Goal: Contribute content: Add original content to the website for others to see

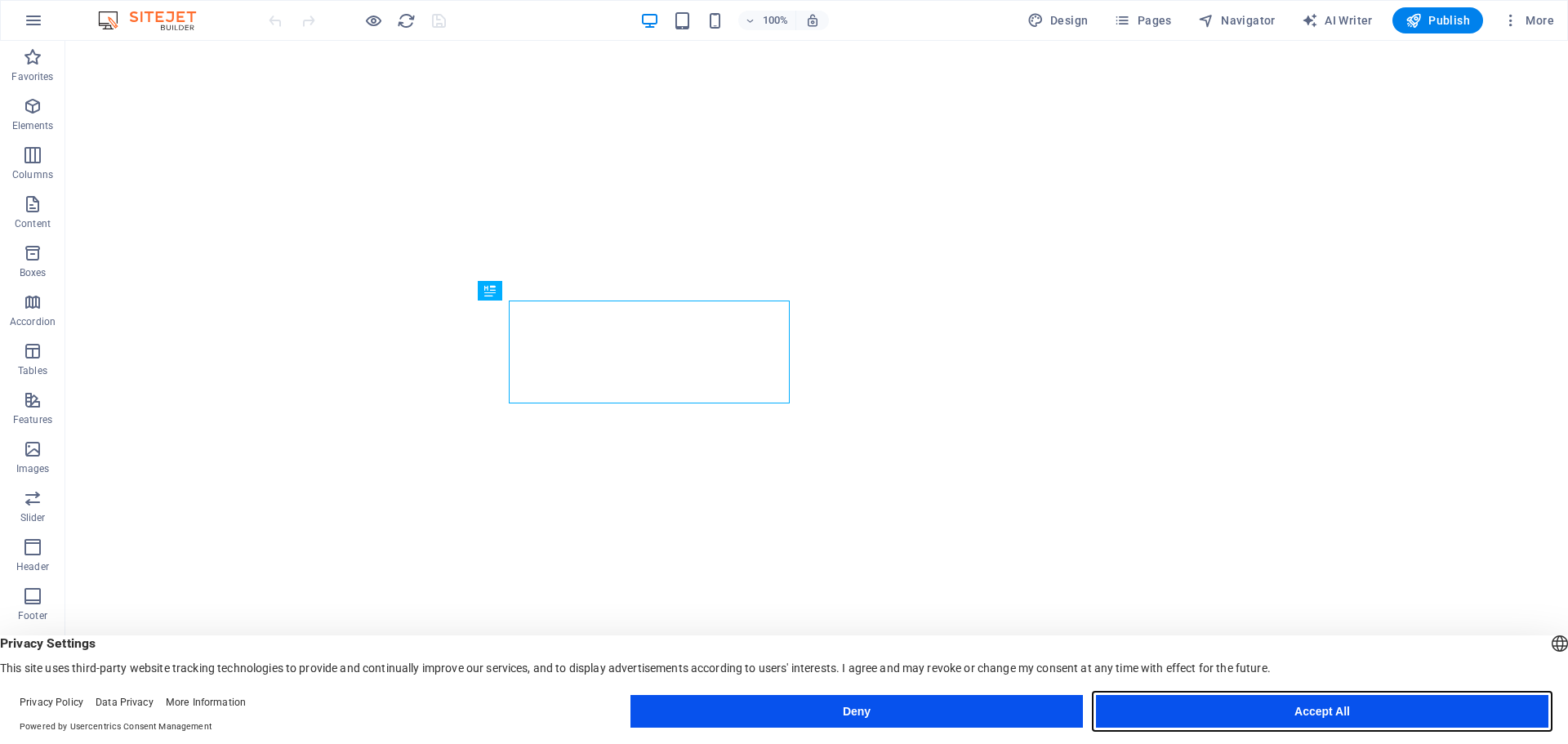
click at [1137, 715] on button "Accept All" at bounding box center [1322, 712] width 453 height 32
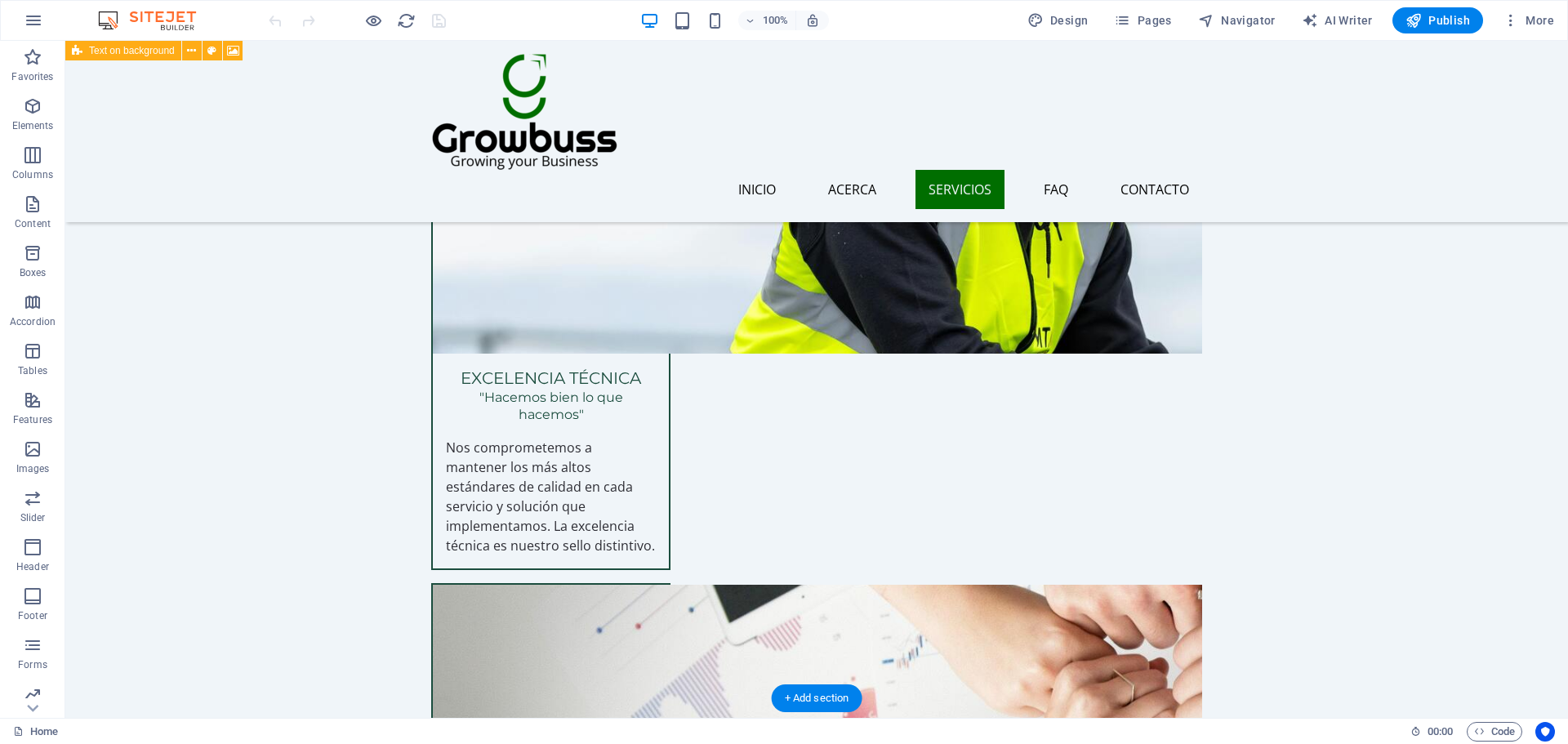
scroll to position [1878, 0]
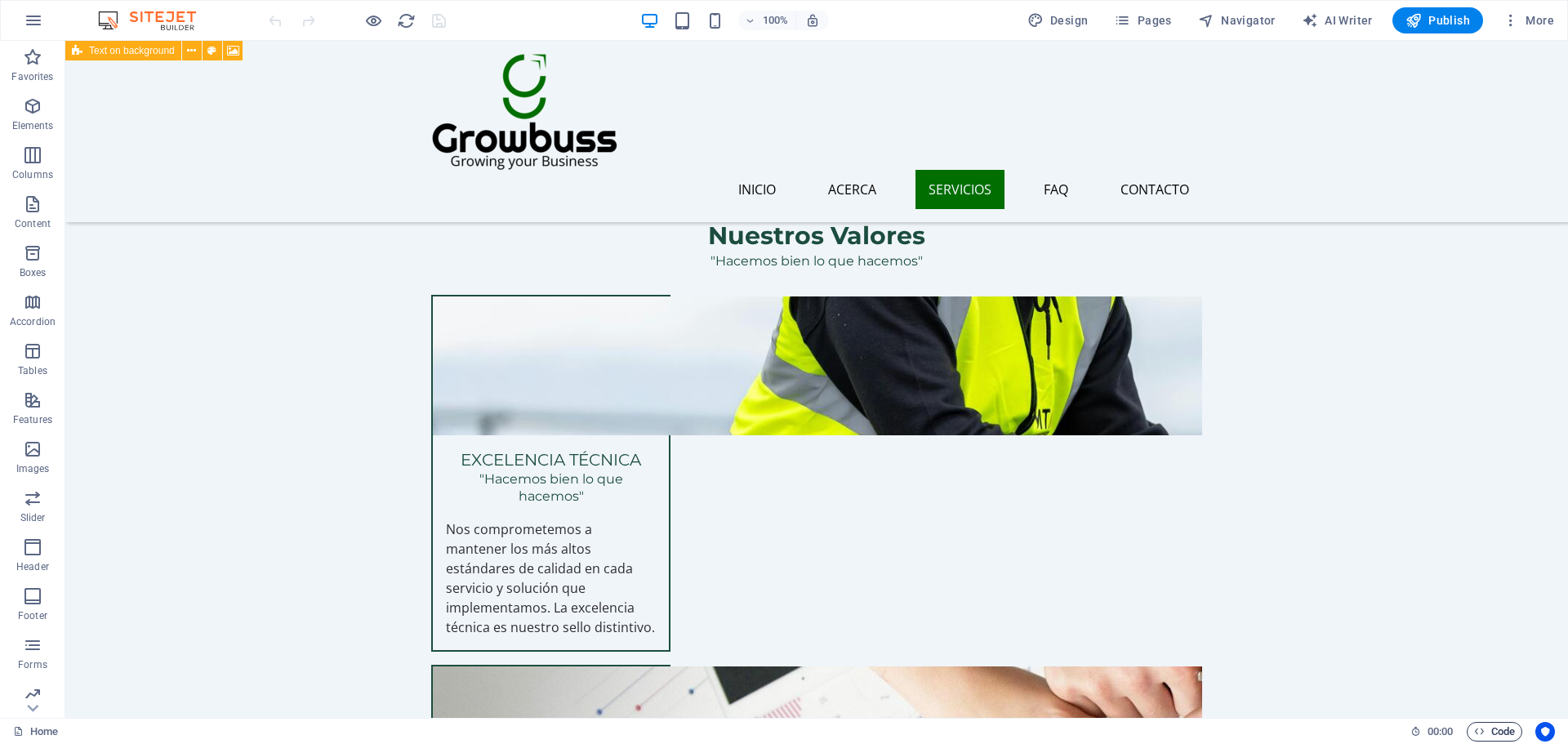
drag, startPoint x: 1502, startPoint y: 739, endPoint x: 1500, endPoint y: 728, distance: 11.2
click at [1502, 739] on span "Code" at bounding box center [1494, 732] width 41 height 20
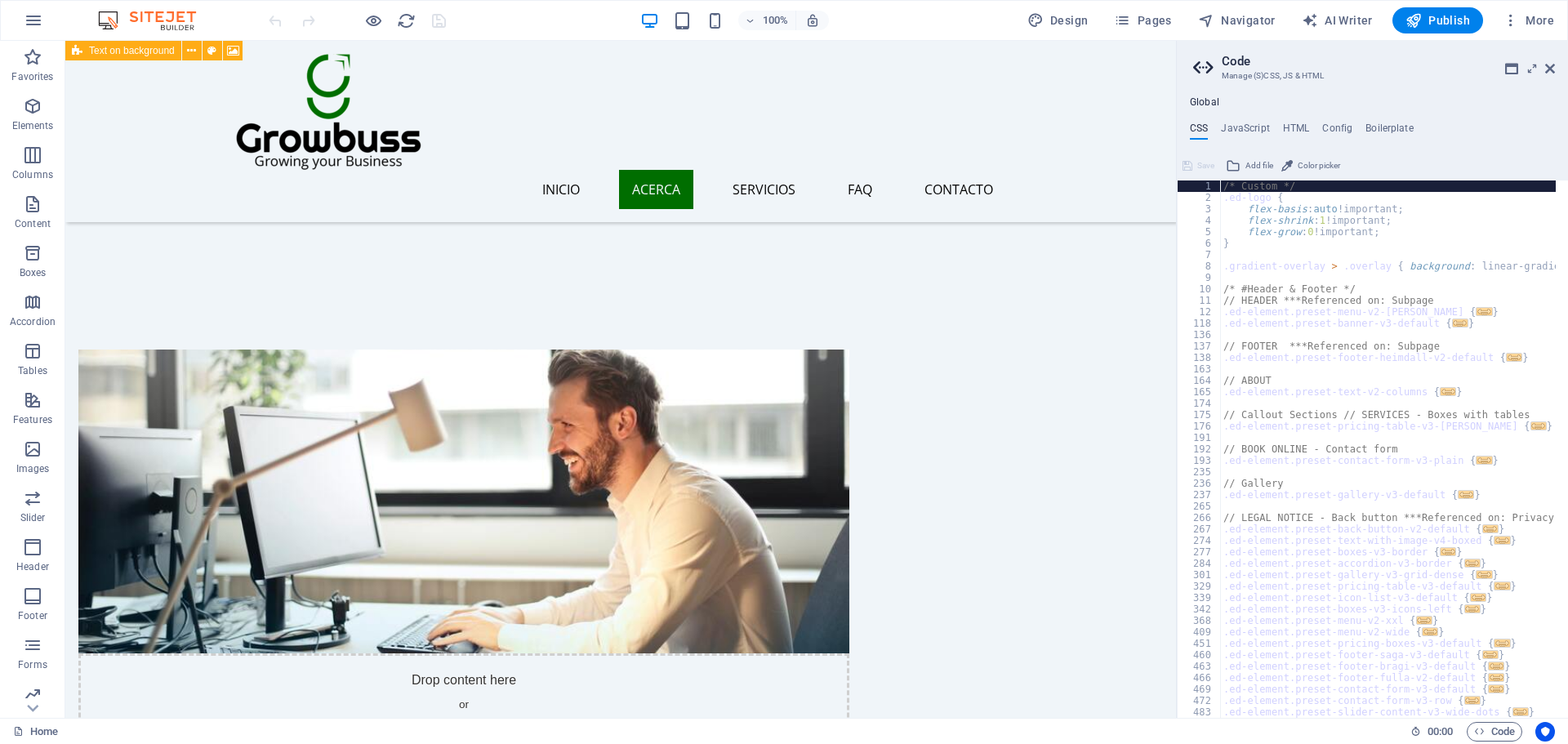
scroll to position [735, 0]
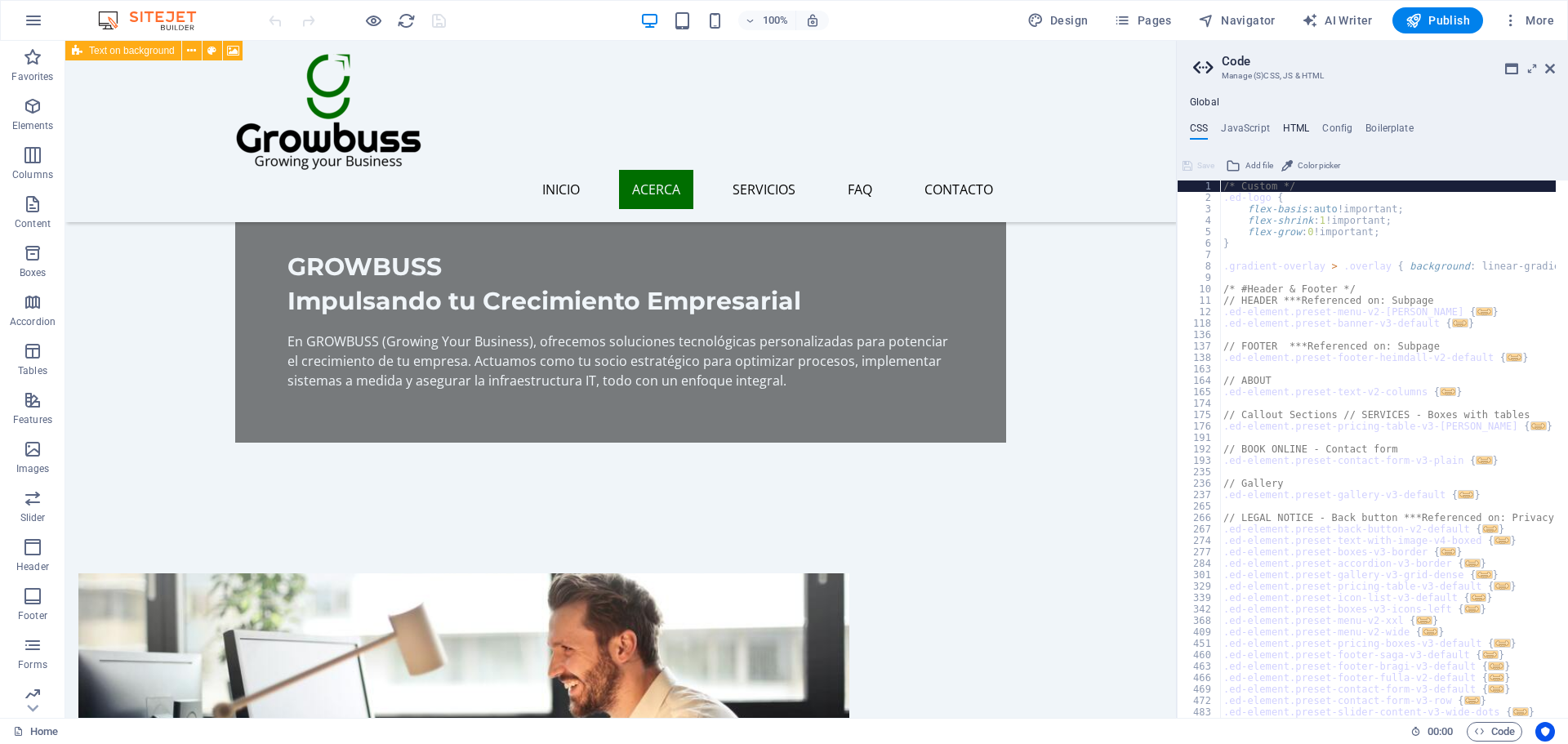
click at [1288, 136] on h4 "HTML" at bounding box center [1297, 132] width 27 height 18
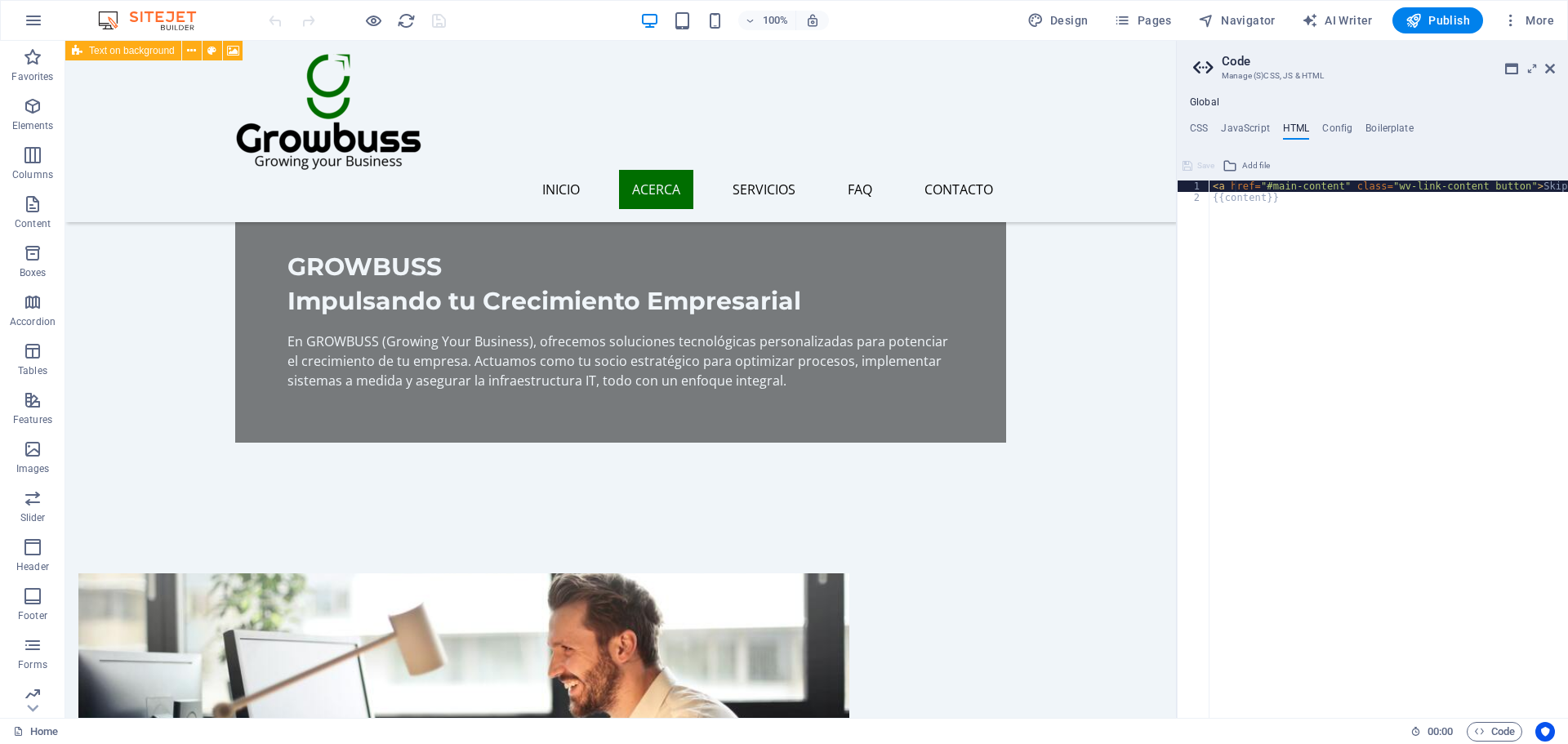
click at [1233, 186] on div "< a href = "#main-content" class = "wv-link-content button" > Skip to main cont…" at bounding box center [1429, 455] width 441 height 548
click at [1238, 201] on div "< a href = "#main-content" class = "wv-link-content button" > Skip to main cont…" at bounding box center [1429, 455] width 441 height 548
click at [1242, 185] on div "< a href = "#main-content" class = "wv-link-content button" > Skip to main cont…" at bounding box center [1429, 455] width 441 height 548
type textarea "<a href="#main-content" class="wv-link-content button">Skip to main content</a>"
click at [1242, 185] on div "< a href = "#main-content" class = "wv-link-content button" > Skip to main cont…" at bounding box center [1429, 455] width 441 height 548
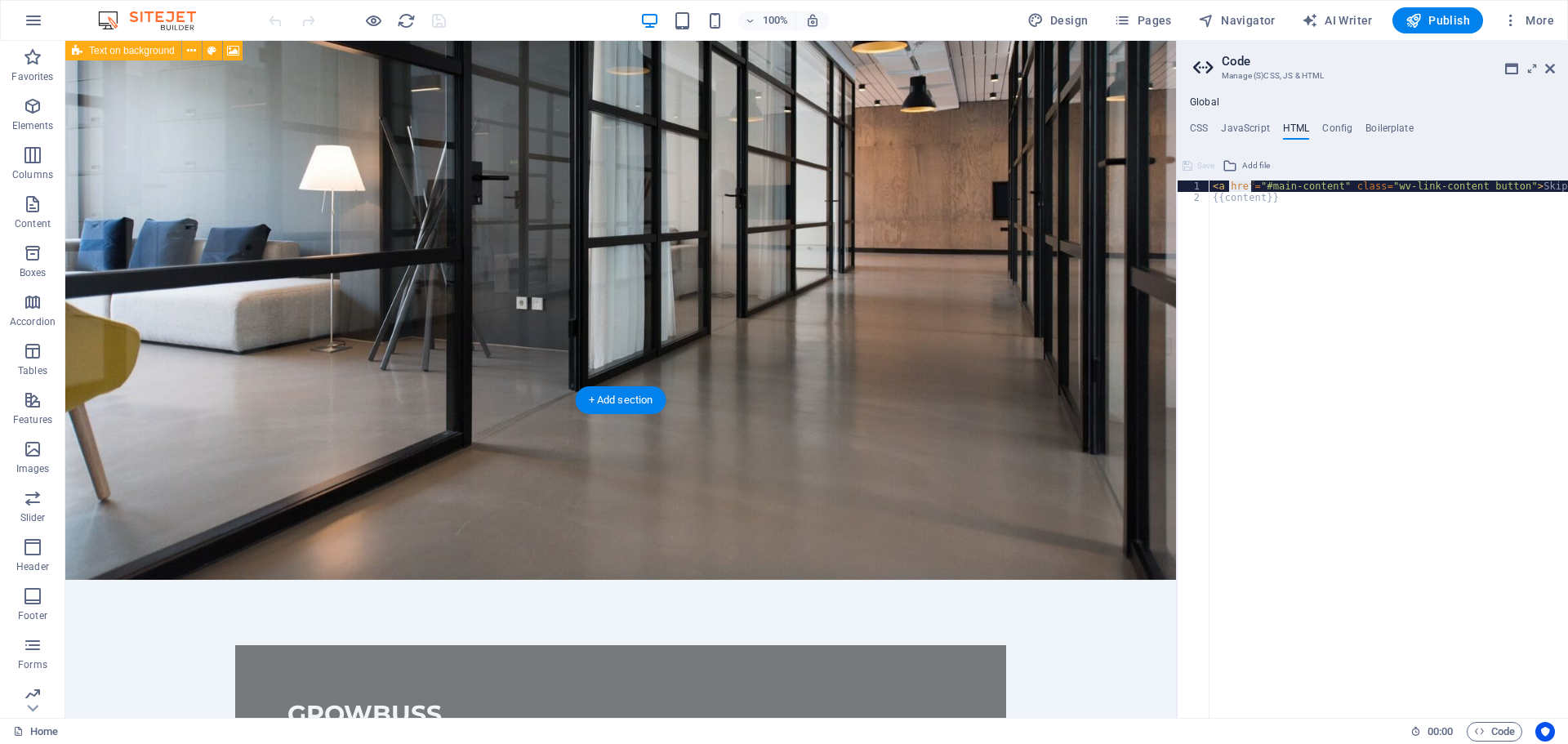
scroll to position [0, 0]
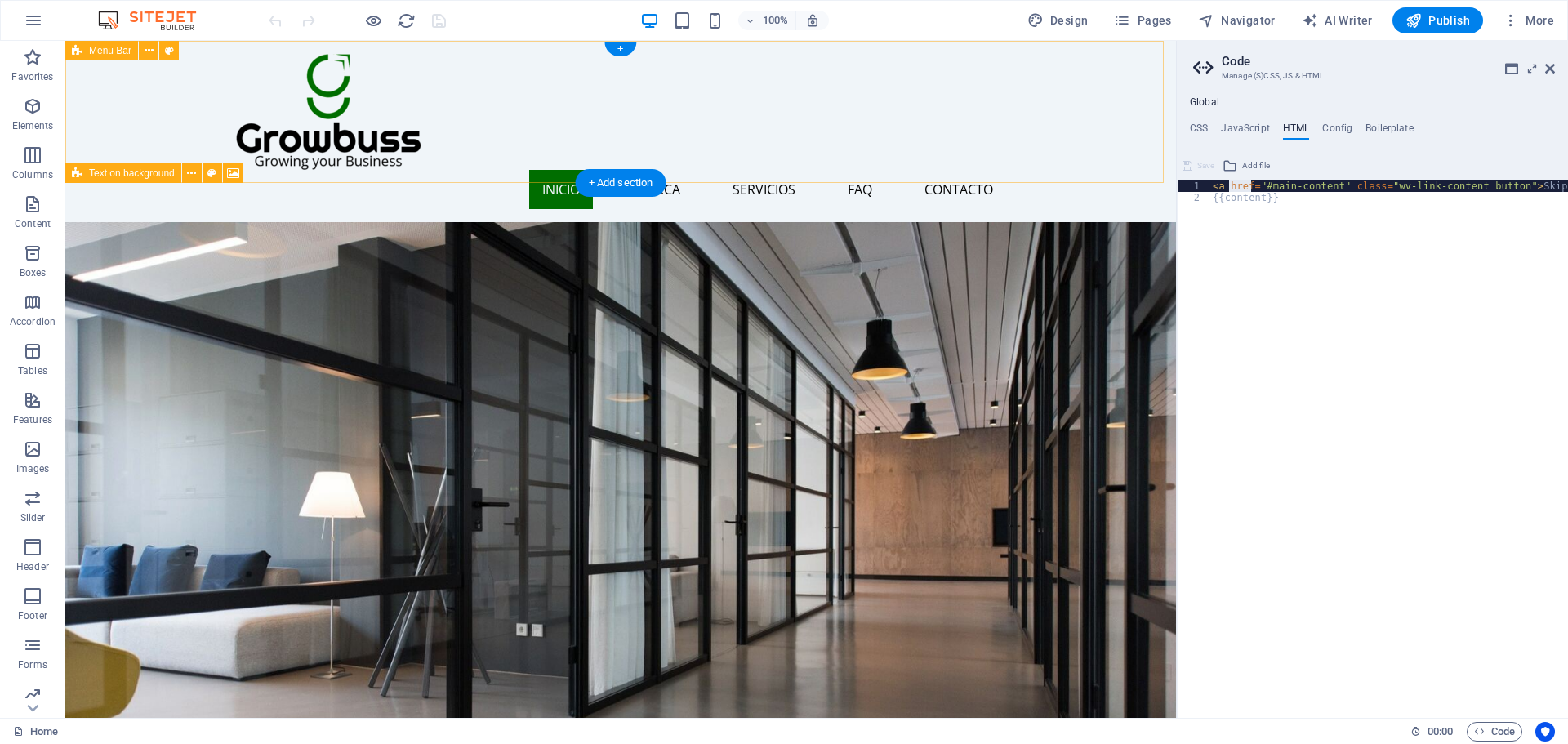
click at [859, 165] on div "Inicio Acerca Servicios FAQ Contacto" at bounding box center [620, 131] width 1111 height 181
click at [853, 267] on figure at bounding box center [620, 564] width 1111 height 684
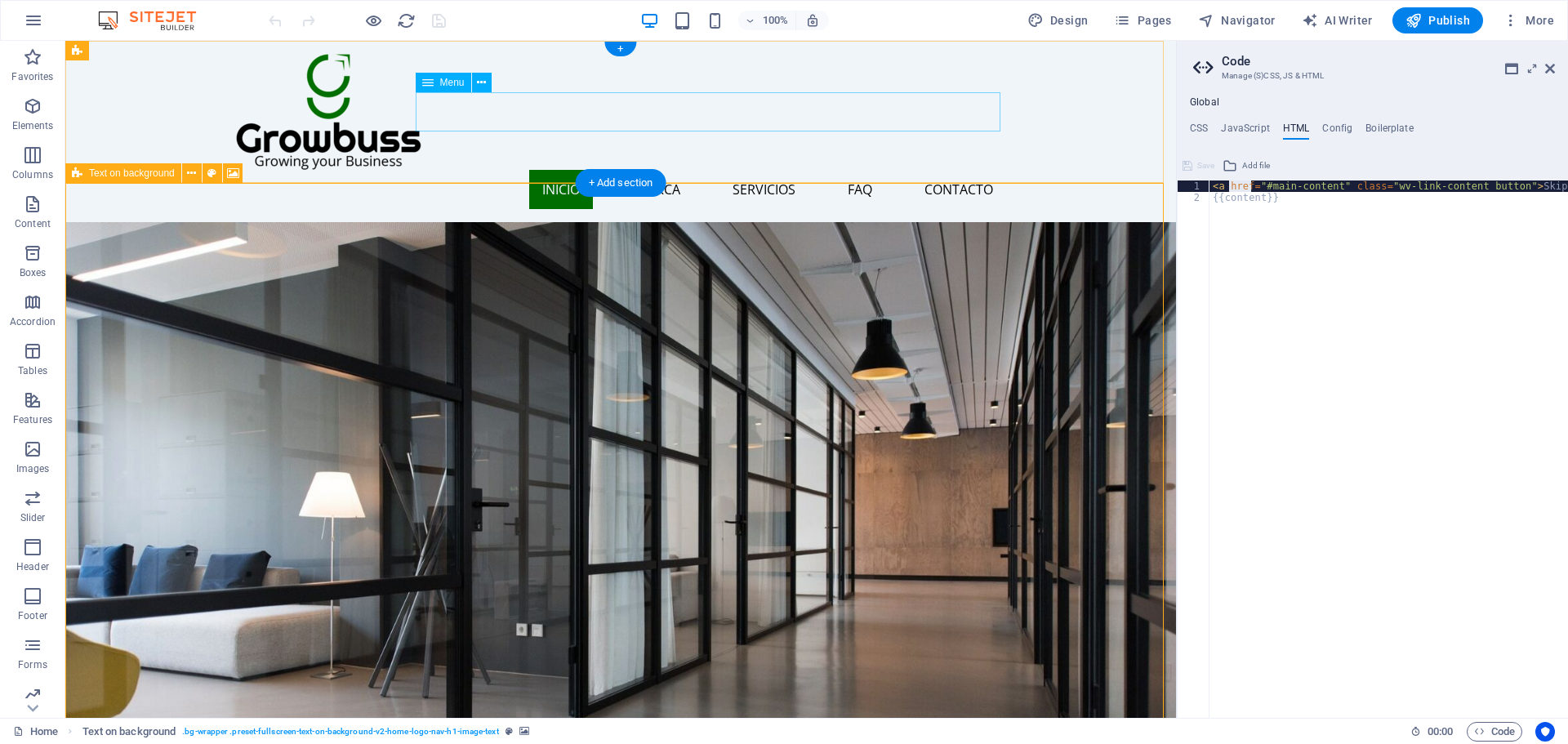
click at [822, 170] on nav "Inicio Acerca Servicios FAQ Contacto" at bounding box center [620, 188] width 771 height 39
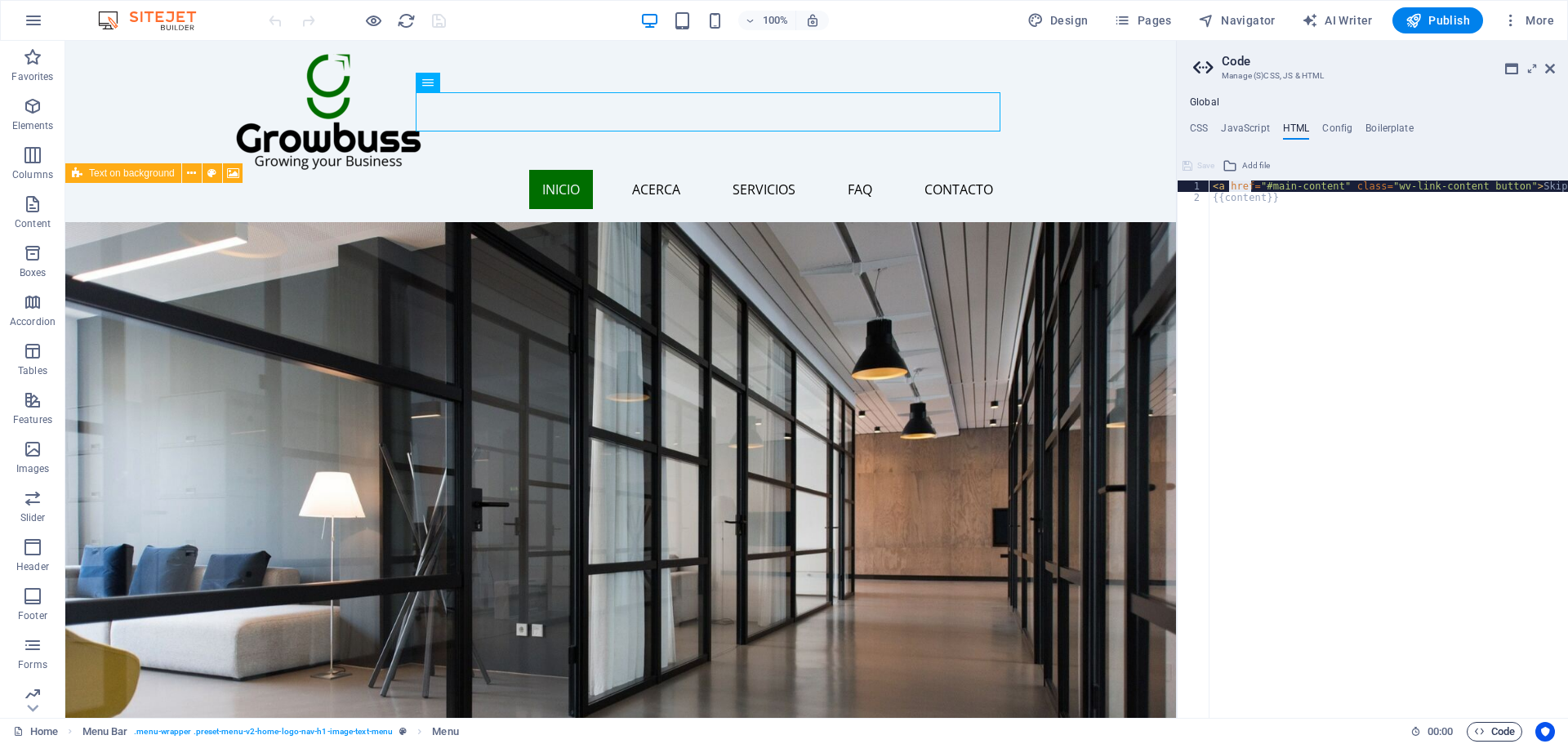
click at [1494, 732] on span "Code" at bounding box center [1494, 732] width 41 height 20
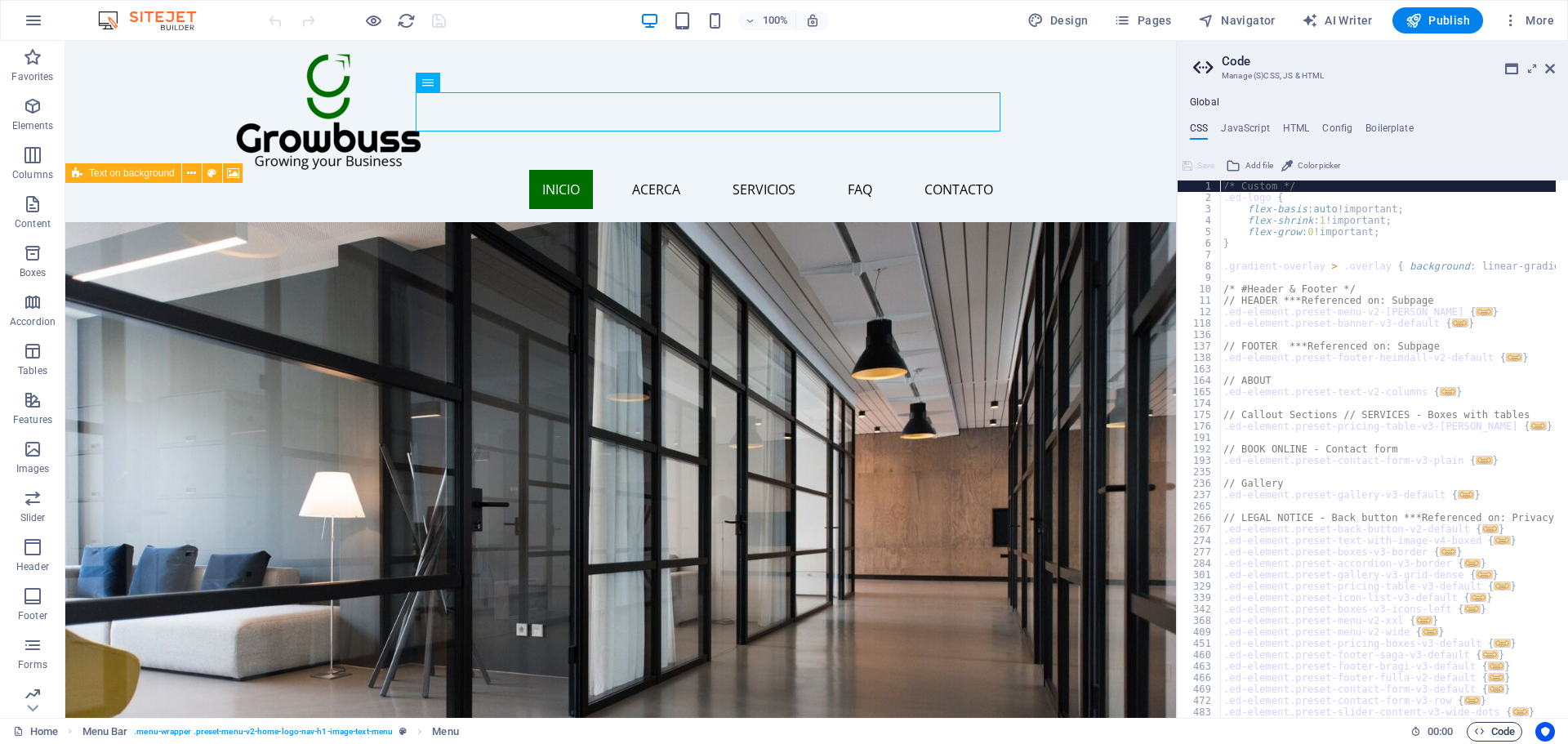
click at [1494, 732] on span "Code" at bounding box center [1494, 732] width 41 height 20
click at [1205, 97] on h4 "Global" at bounding box center [1205, 103] width 30 height 13
click at [1235, 131] on h4 "JavaScript" at bounding box center [1244, 132] width 48 height 18
type textarea "/* JS for preset "Menu V2" */"
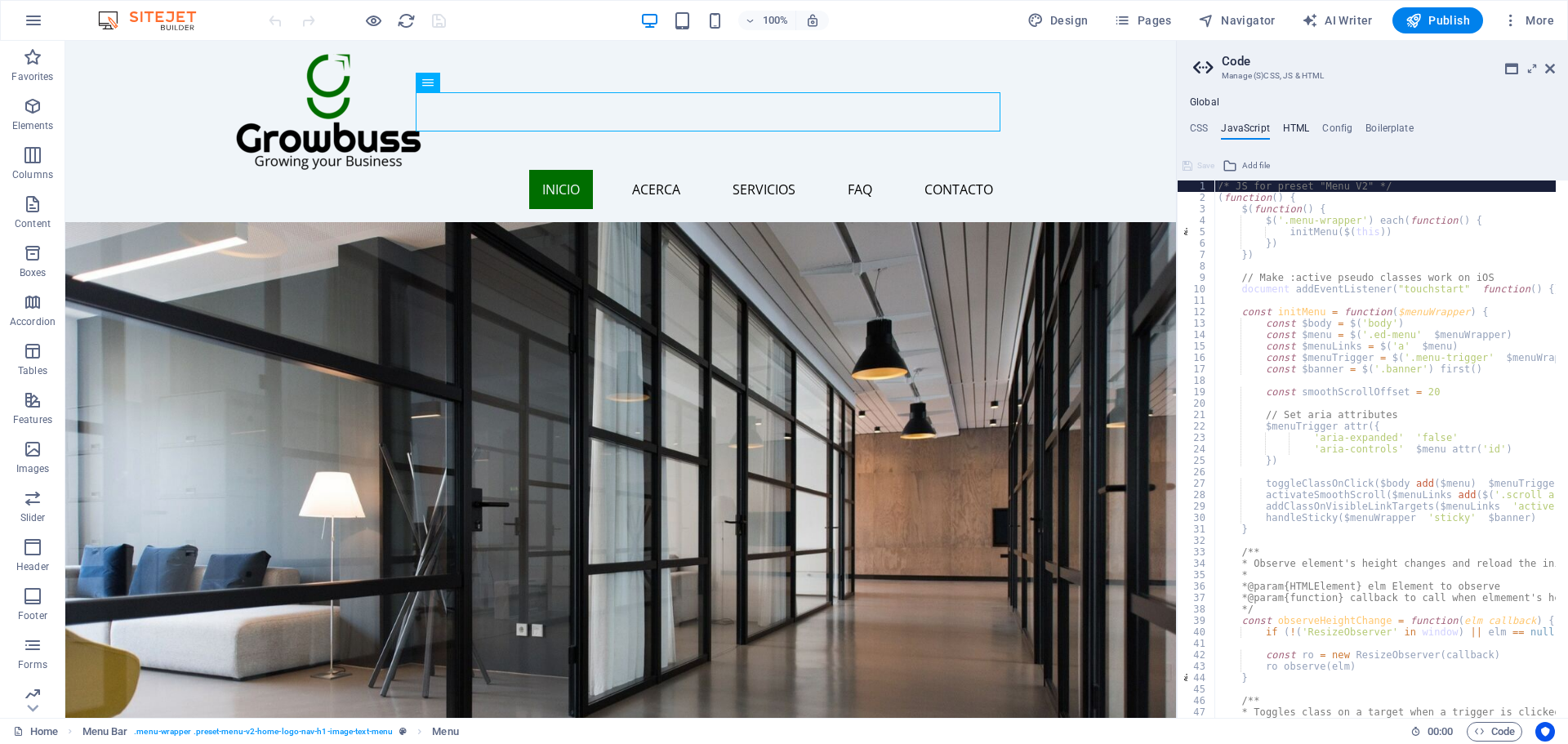
click at [1303, 128] on h4 "HTML" at bounding box center [1297, 132] width 27 height 18
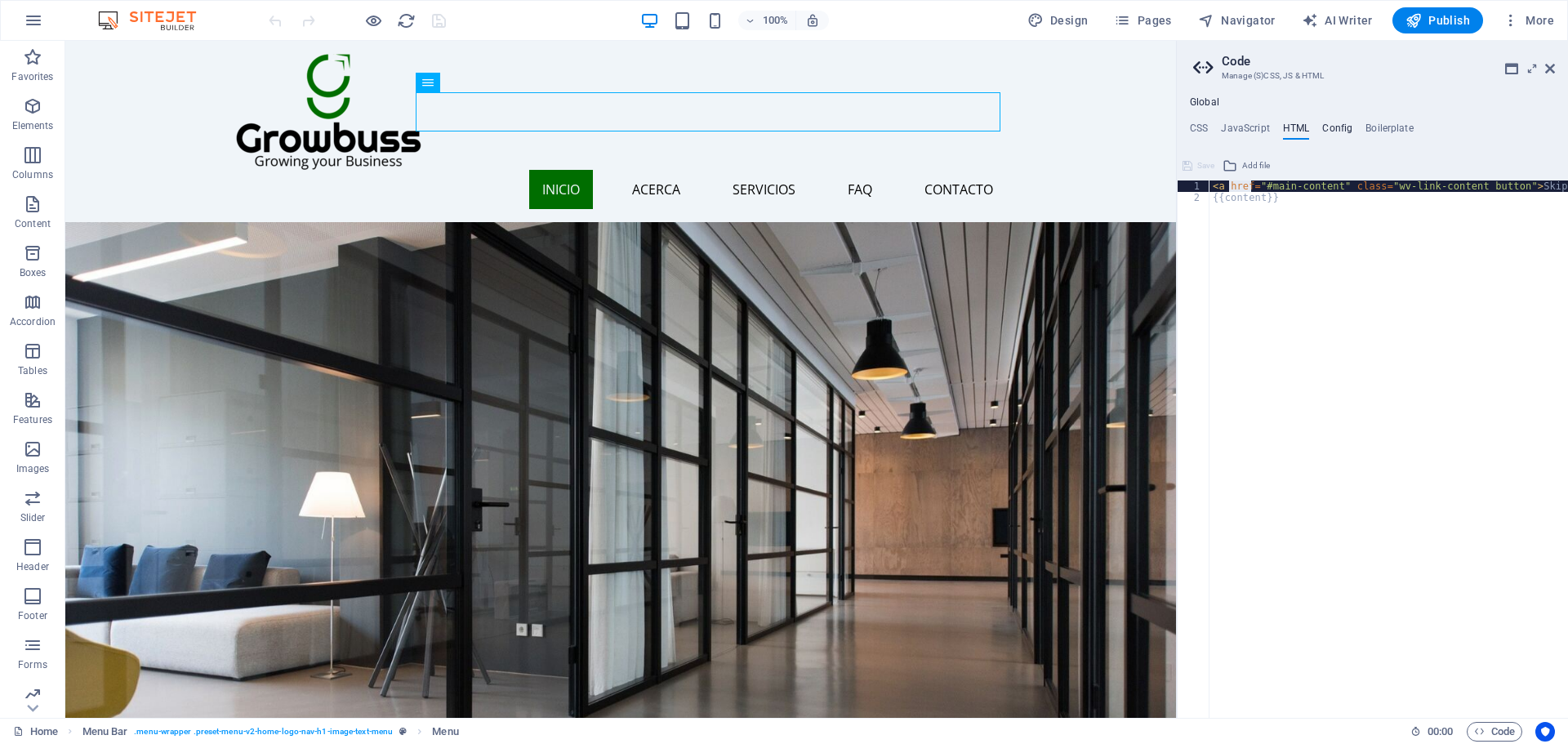
click at [1339, 125] on h4 "Config" at bounding box center [1337, 132] width 31 height 18
type textarea "$color-background: #F0F5F9;"
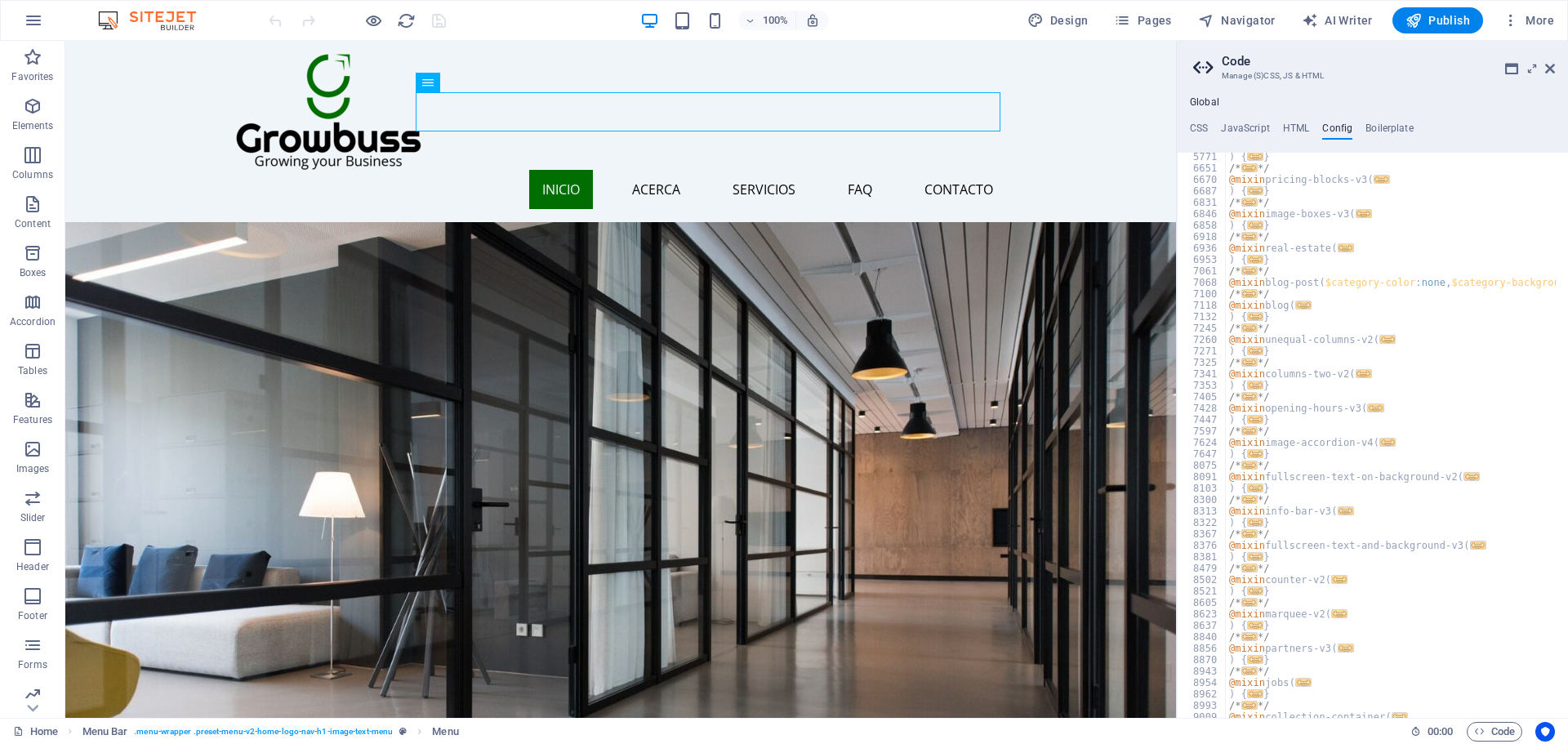
scroll to position [1666, 0]
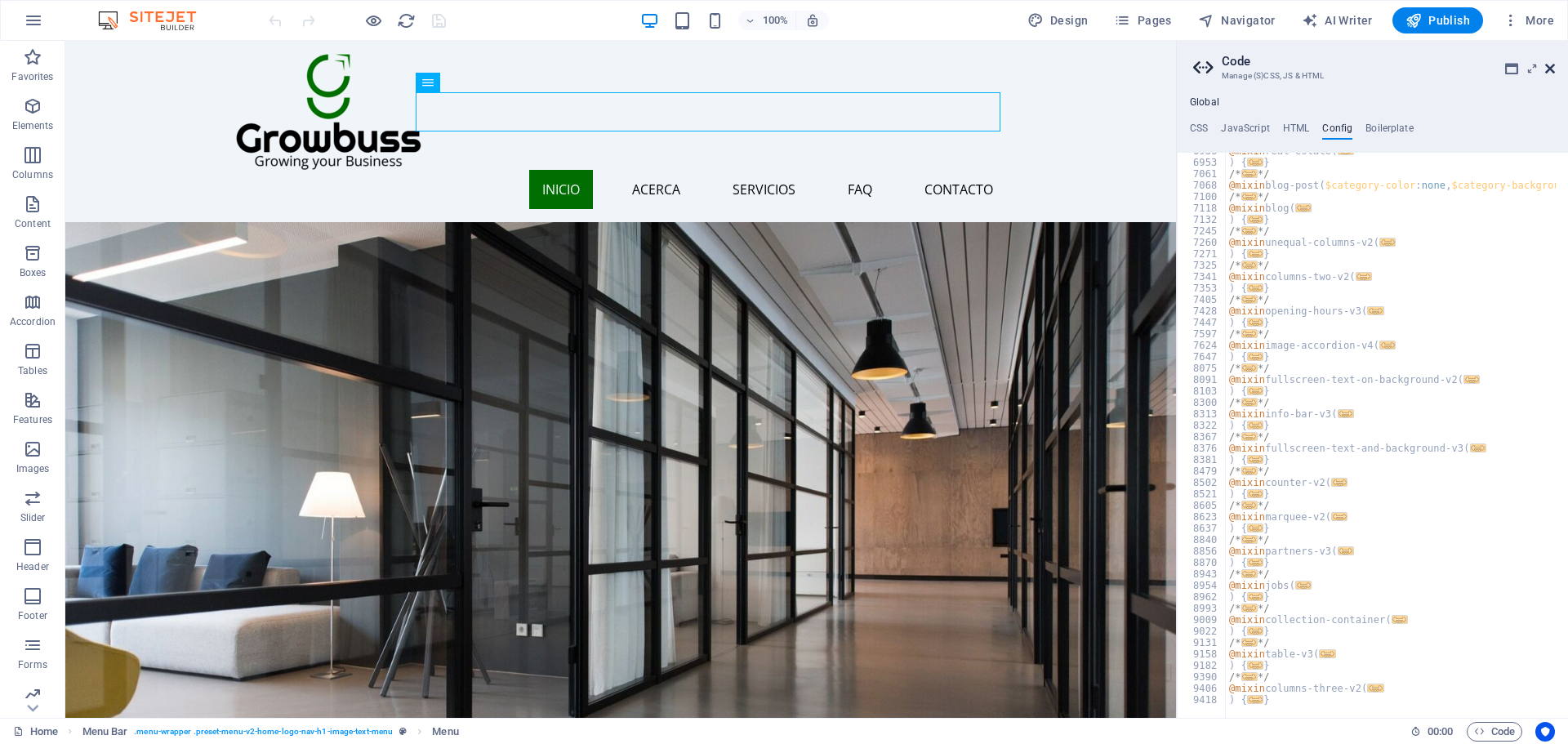
drag, startPoint x: 1548, startPoint y: 72, endPoint x: 1367, endPoint y: 59, distance: 181.5
click at [1548, 72] on icon at bounding box center [1550, 69] width 10 height 13
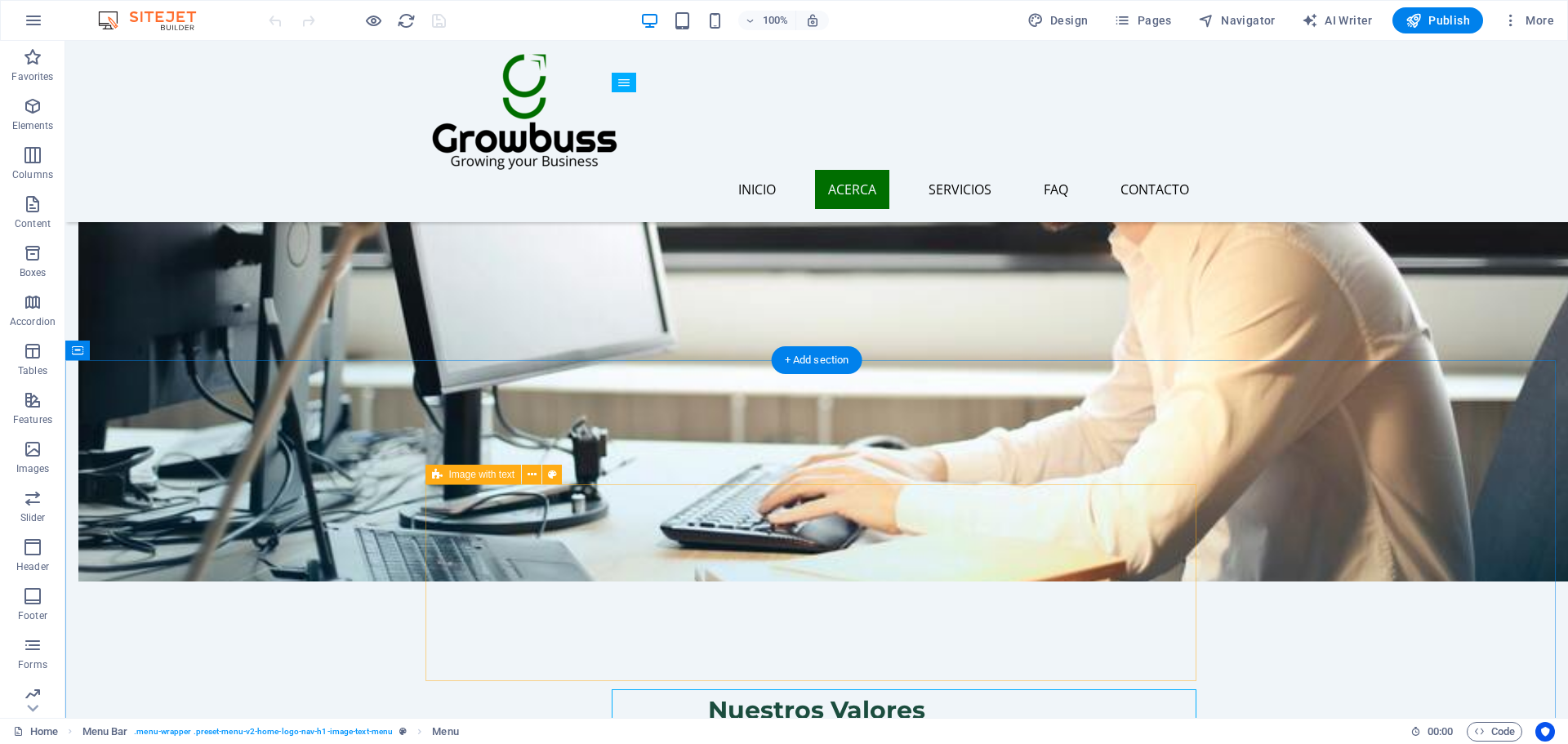
scroll to position [1307, 0]
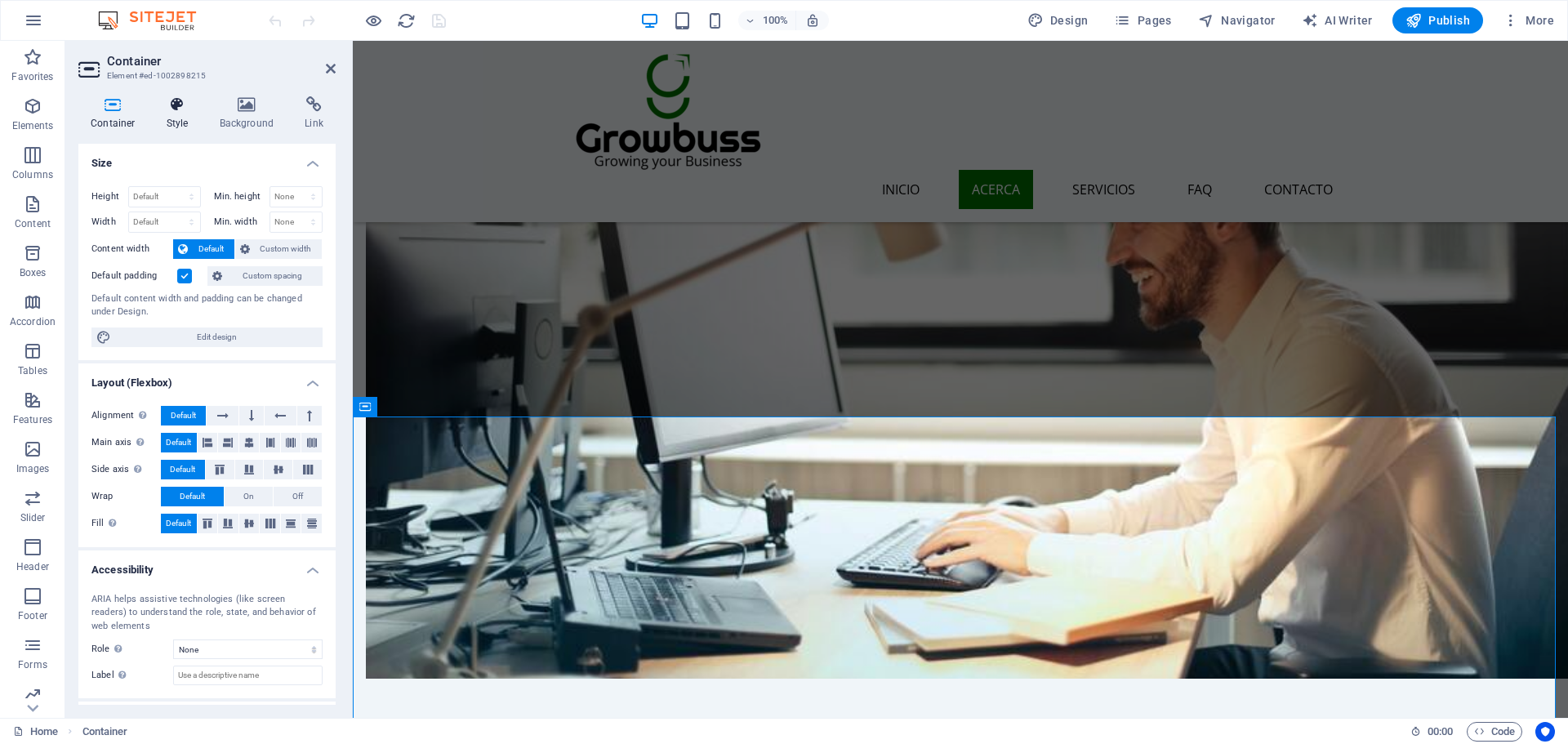
click at [183, 118] on h4 "Style" at bounding box center [180, 114] width 53 height 34
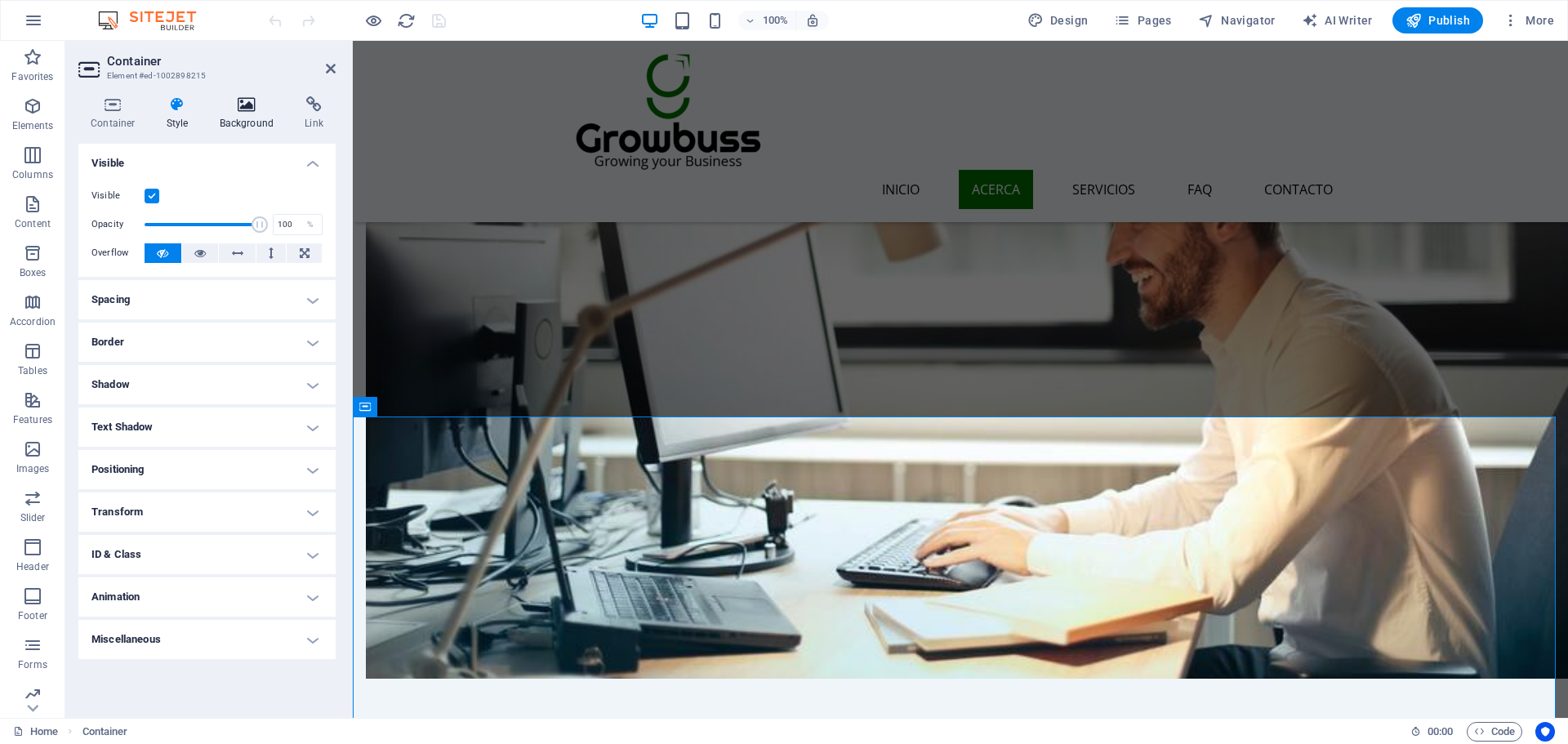
click at [231, 112] on icon at bounding box center [247, 105] width 79 height 16
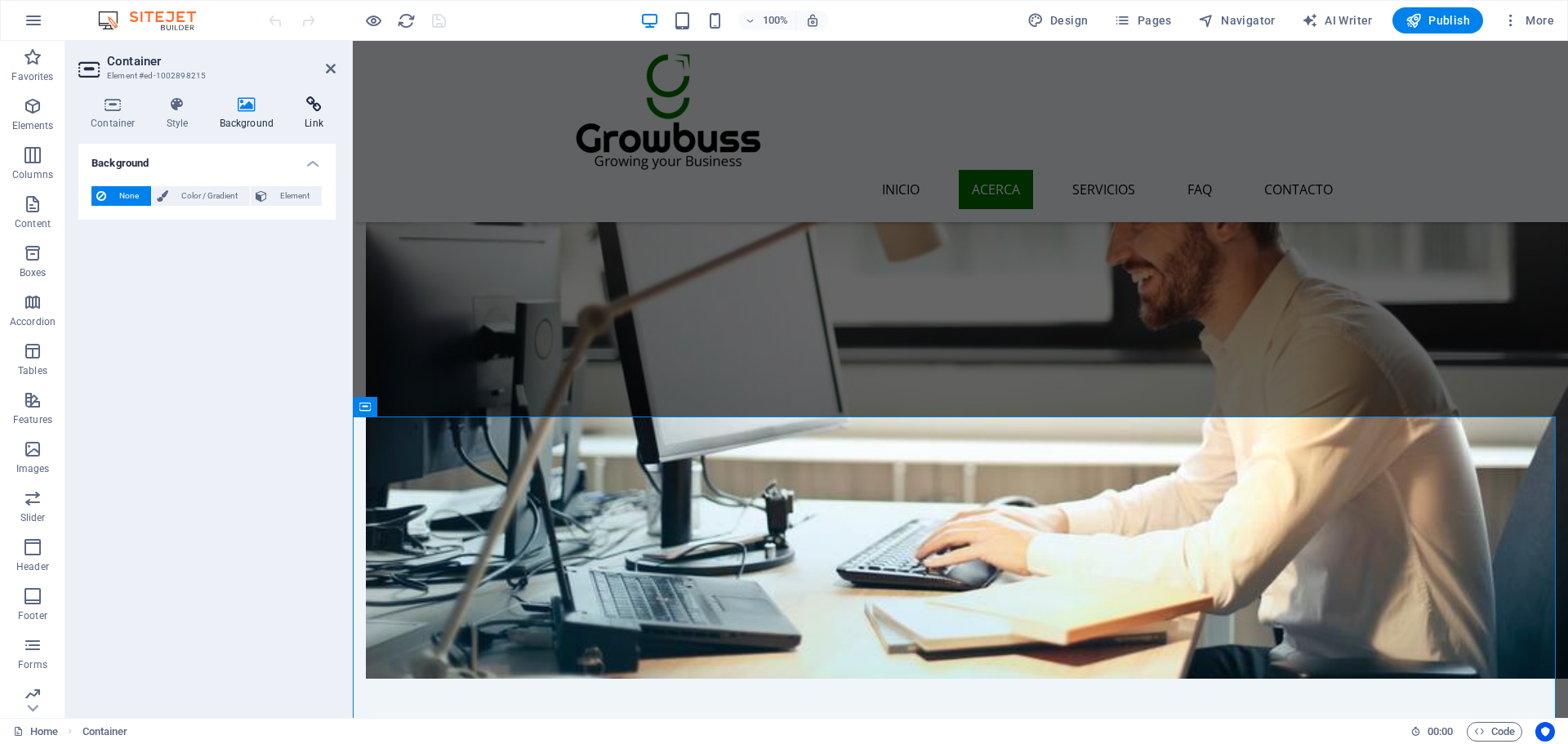
click at [298, 114] on h4 "Link" at bounding box center [314, 114] width 43 height 34
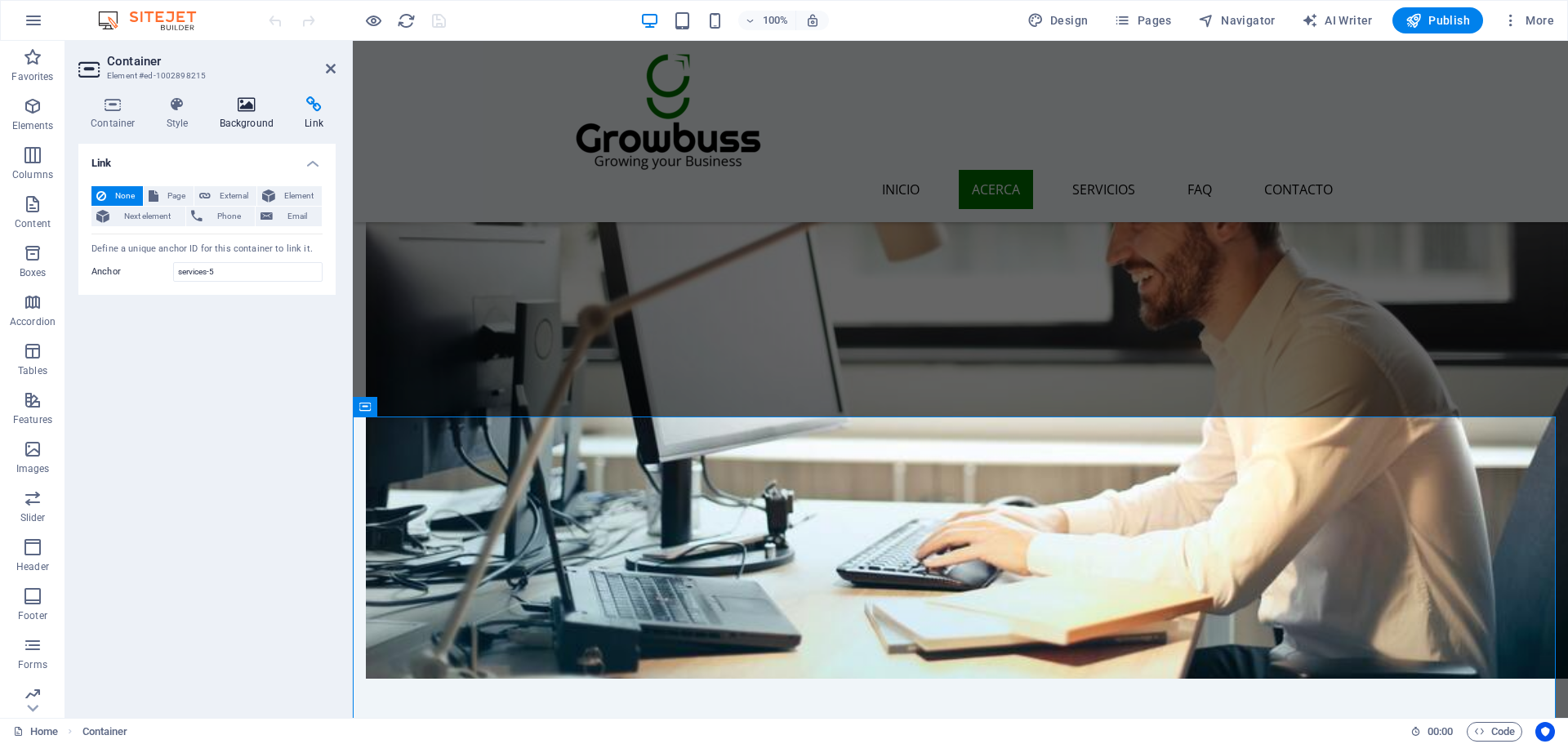
click at [258, 114] on h4 "Background" at bounding box center [250, 114] width 86 height 34
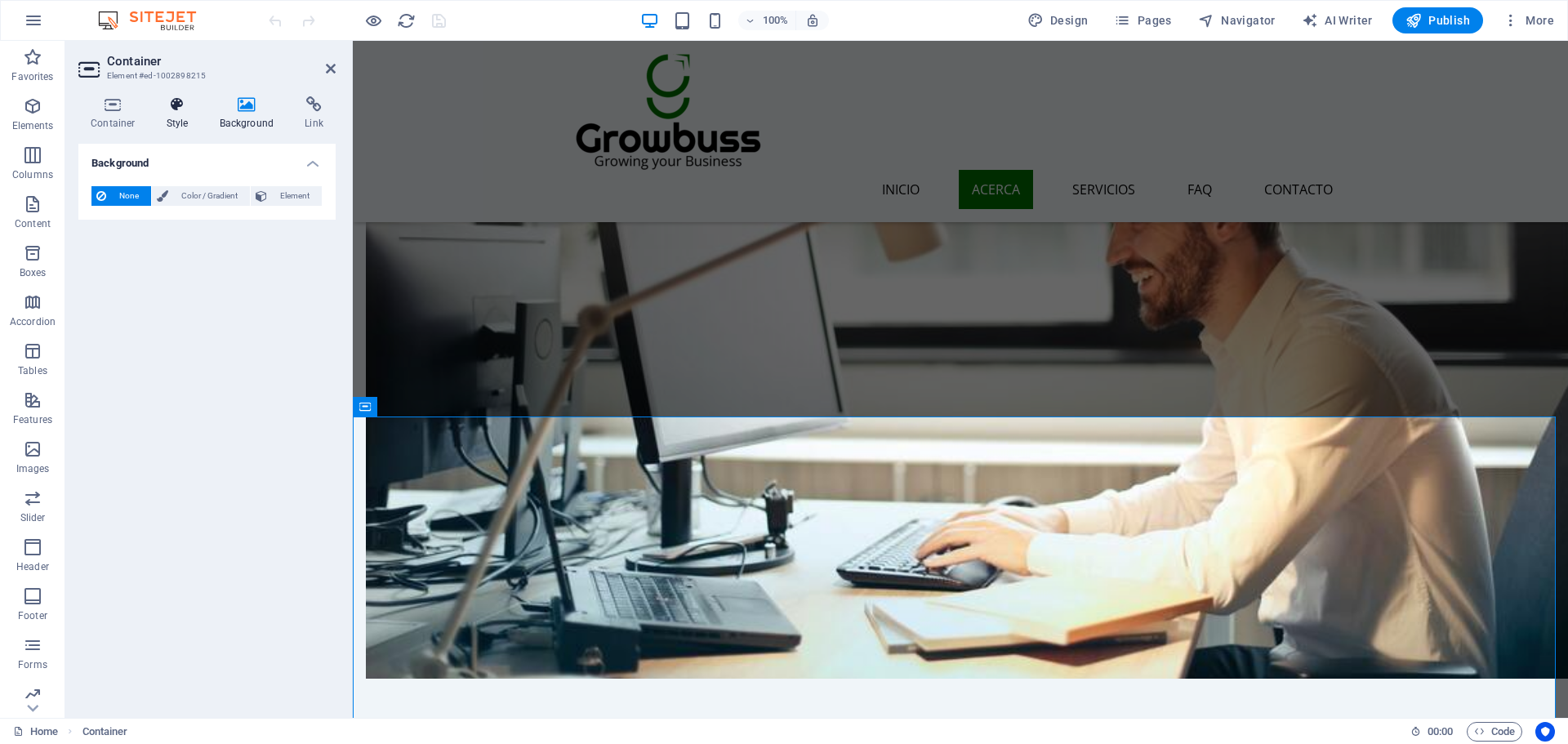
click at [176, 123] on h4 "Style" at bounding box center [180, 114] width 53 height 34
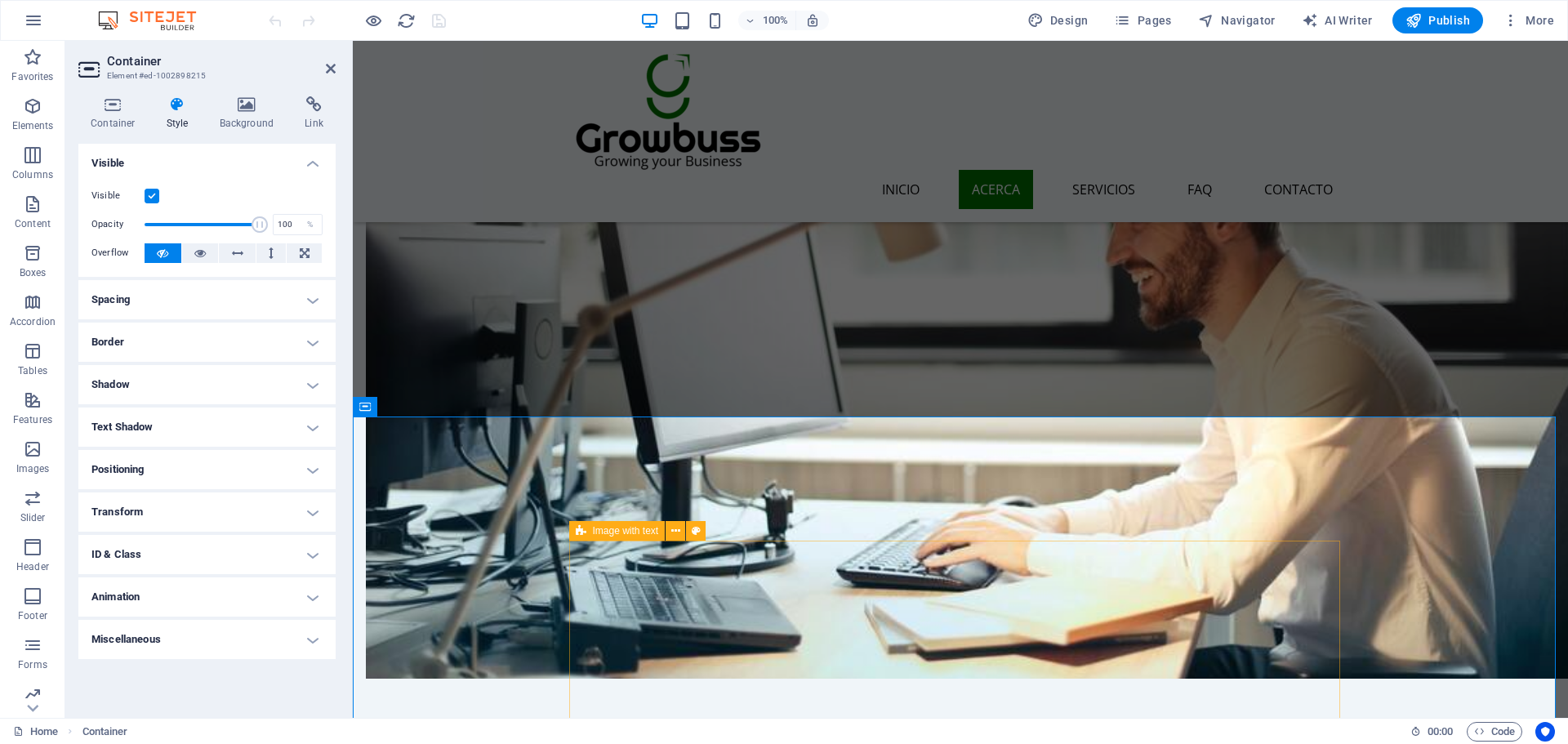
click at [586, 532] on div "Image with text" at bounding box center [617, 531] width 96 height 20
click at [581, 528] on icon at bounding box center [582, 531] width 11 height 20
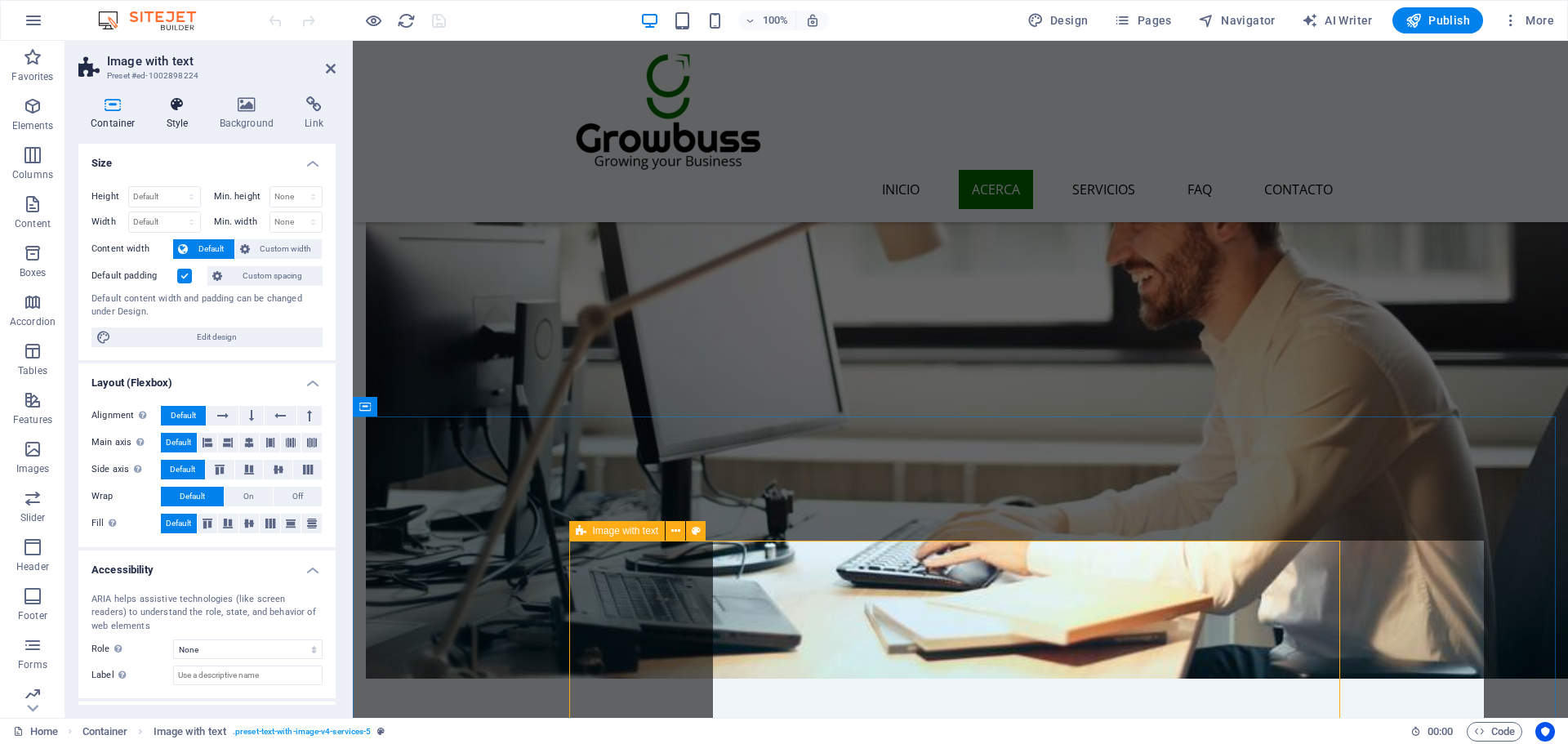
click at [161, 116] on h4 "Style" at bounding box center [180, 114] width 53 height 34
select select "rem"
select select "px"
select select "preset-text-with-image-v4-services-5"
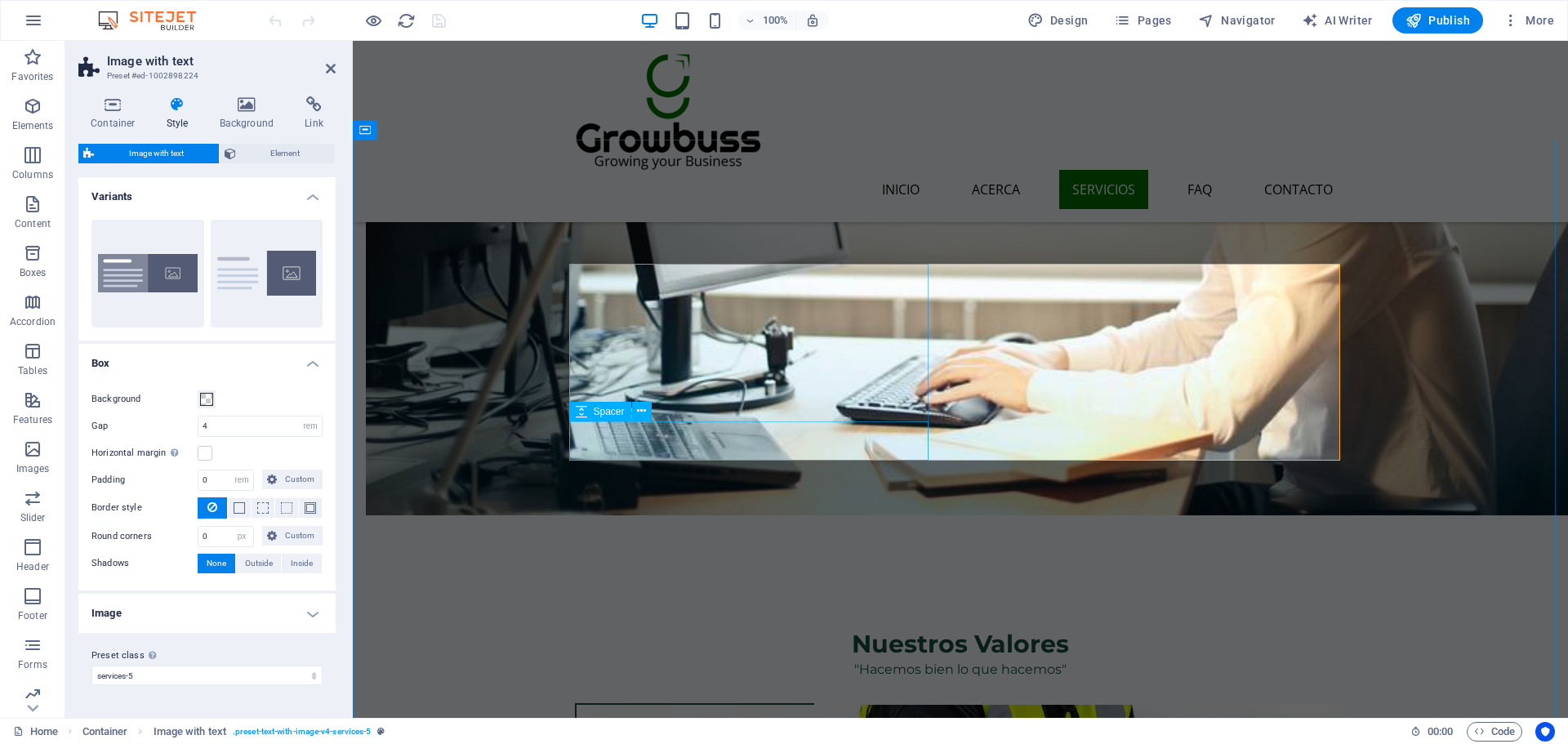
scroll to position [1633, 0]
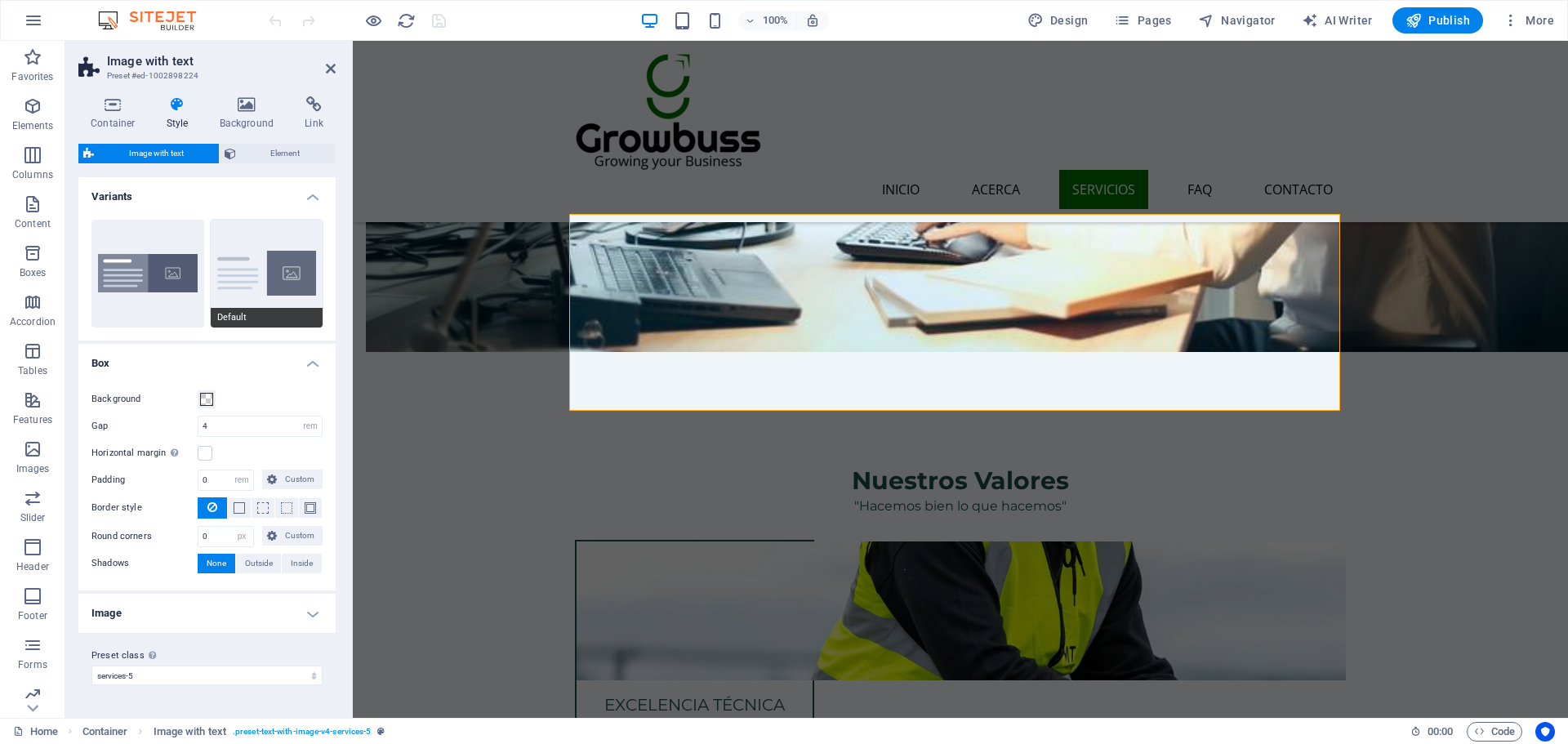
click at [247, 280] on button "Default" at bounding box center [267, 274] width 113 height 108
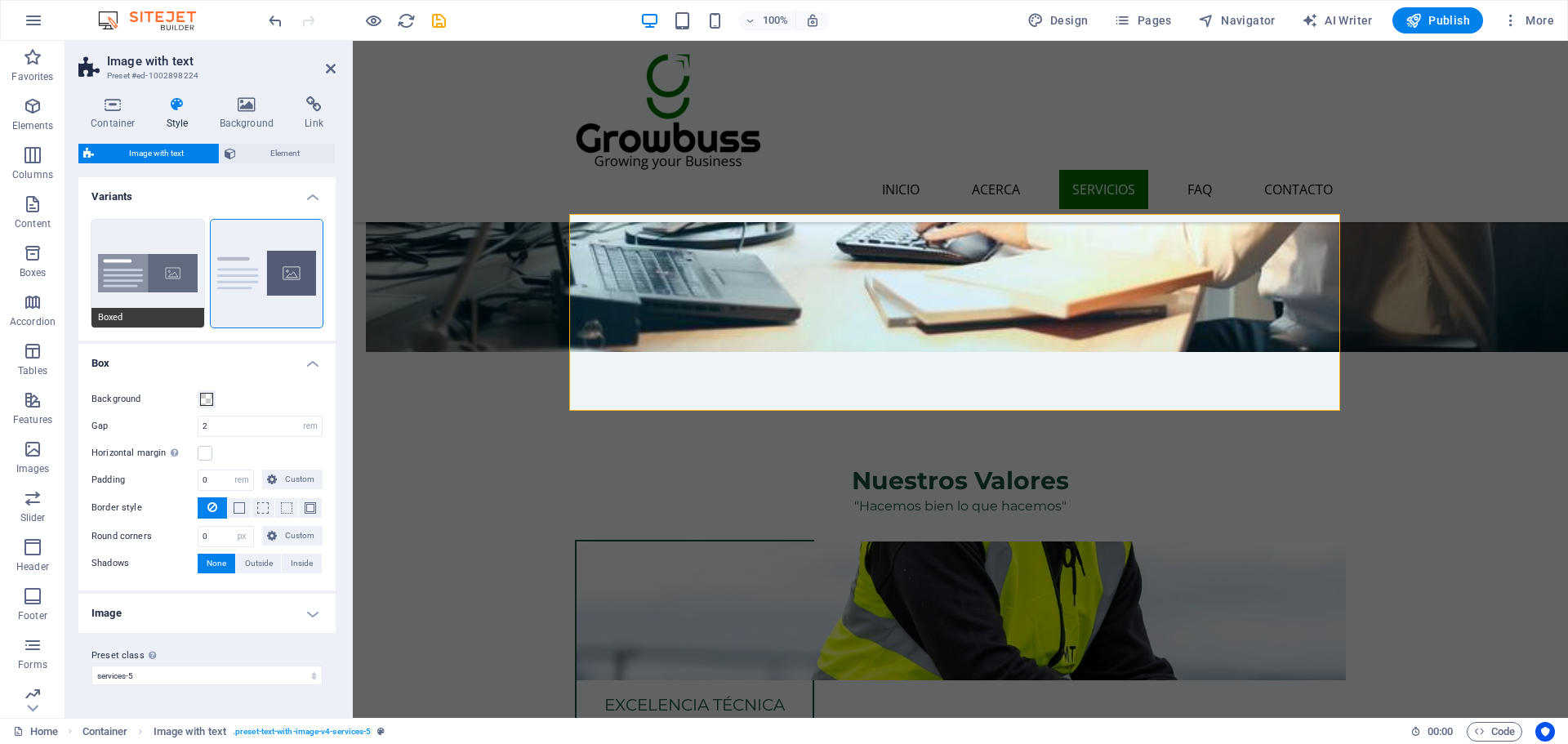
click at [160, 275] on button "Boxed" at bounding box center [147, 274] width 113 height 108
type input "0"
type input "2.5"
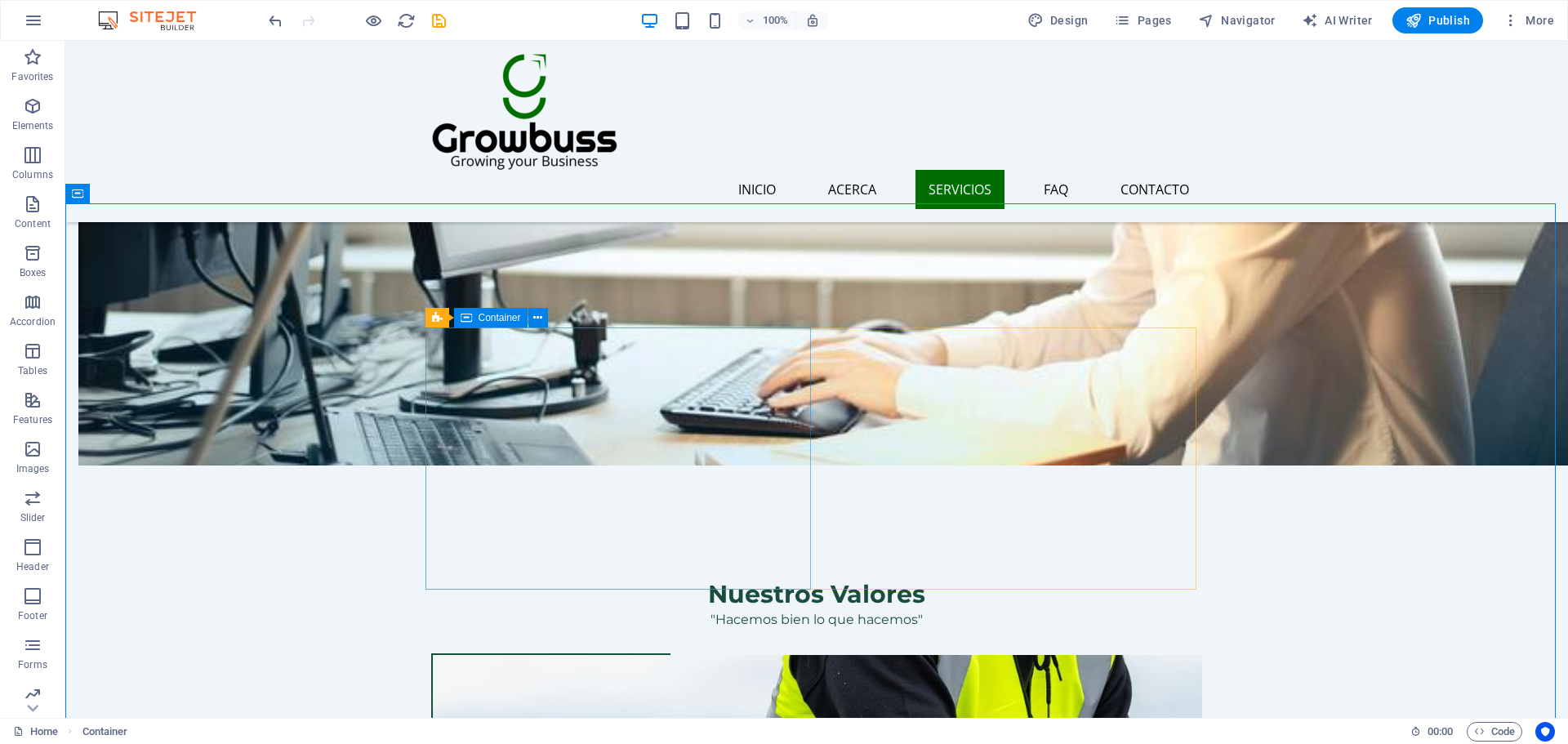
scroll to position [1470, 0]
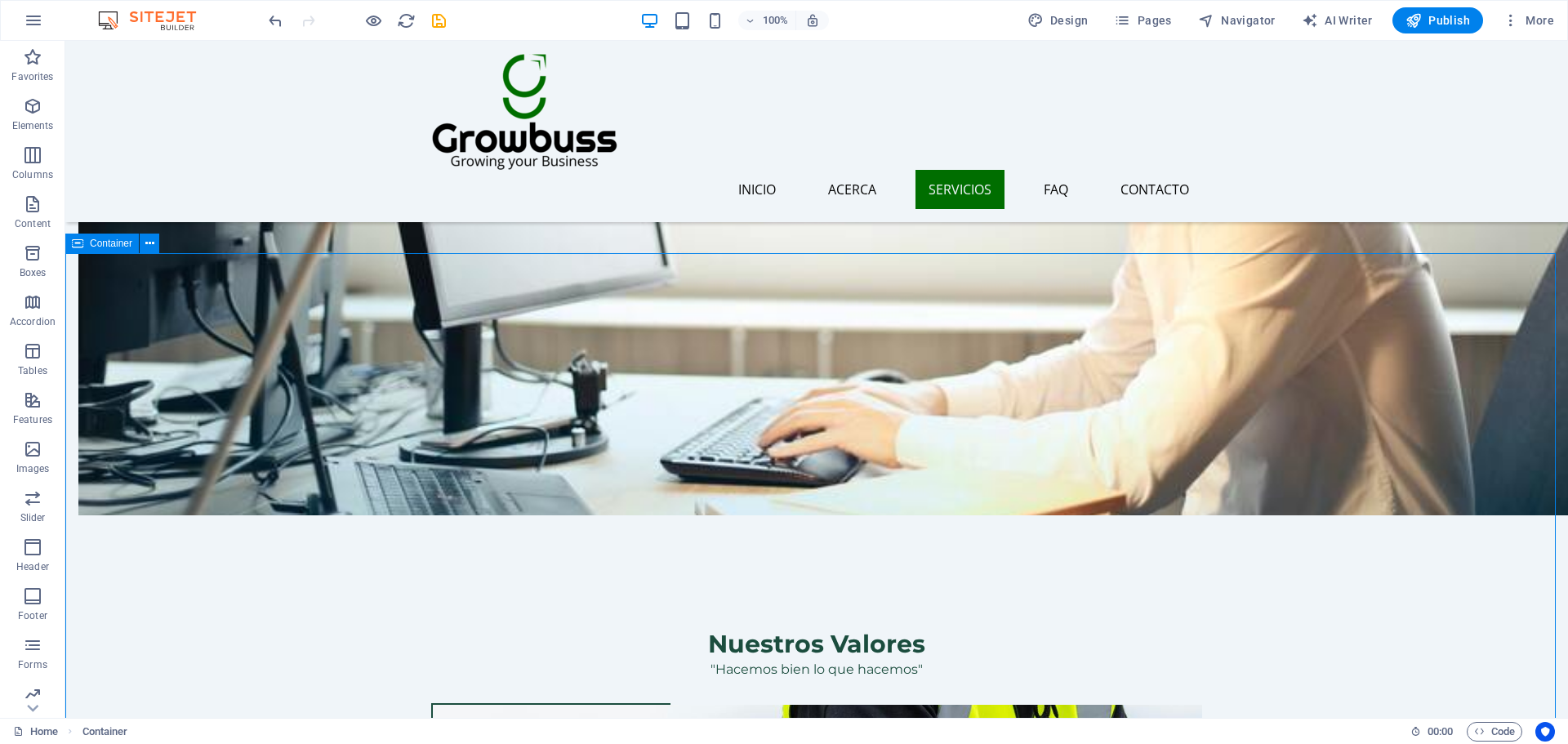
click at [108, 246] on span "Container" at bounding box center [111, 243] width 42 height 10
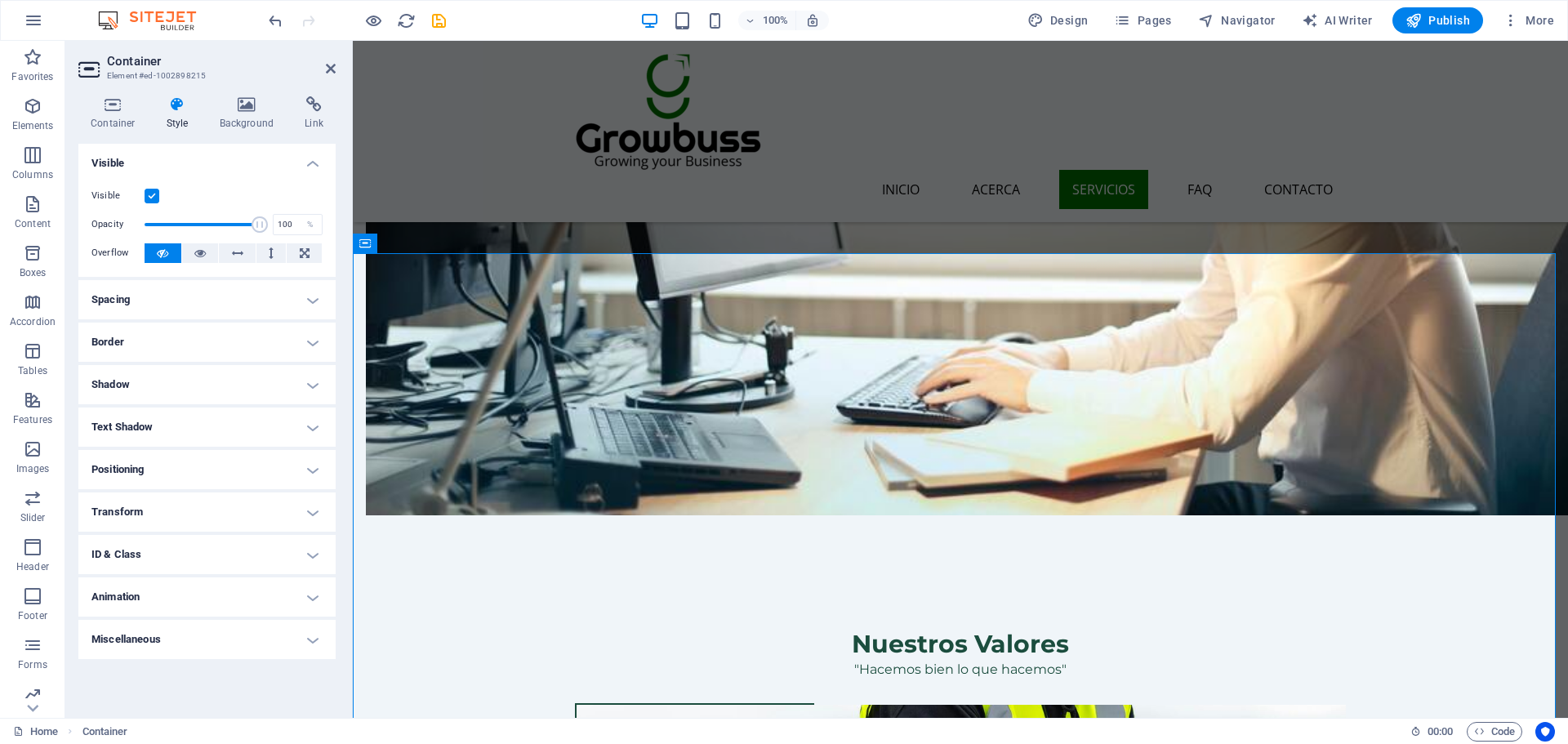
click at [171, 109] on icon at bounding box center [178, 105] width 47 height 16
click at [123, 107] on icon at bounding box center [113, 105] width 69 height 16
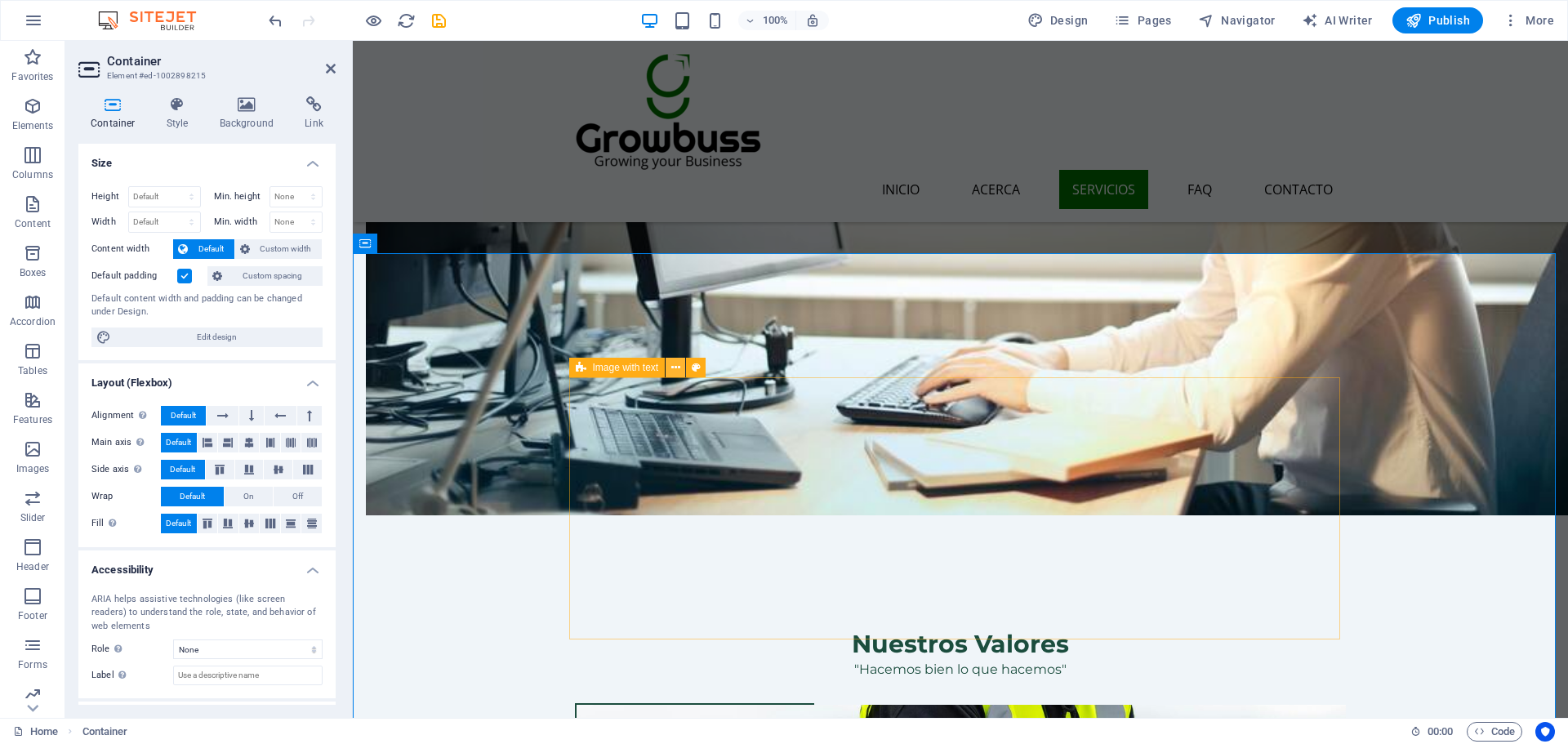
click at [668, 368] on button at bounding box center [675, 368] width 20 height 20
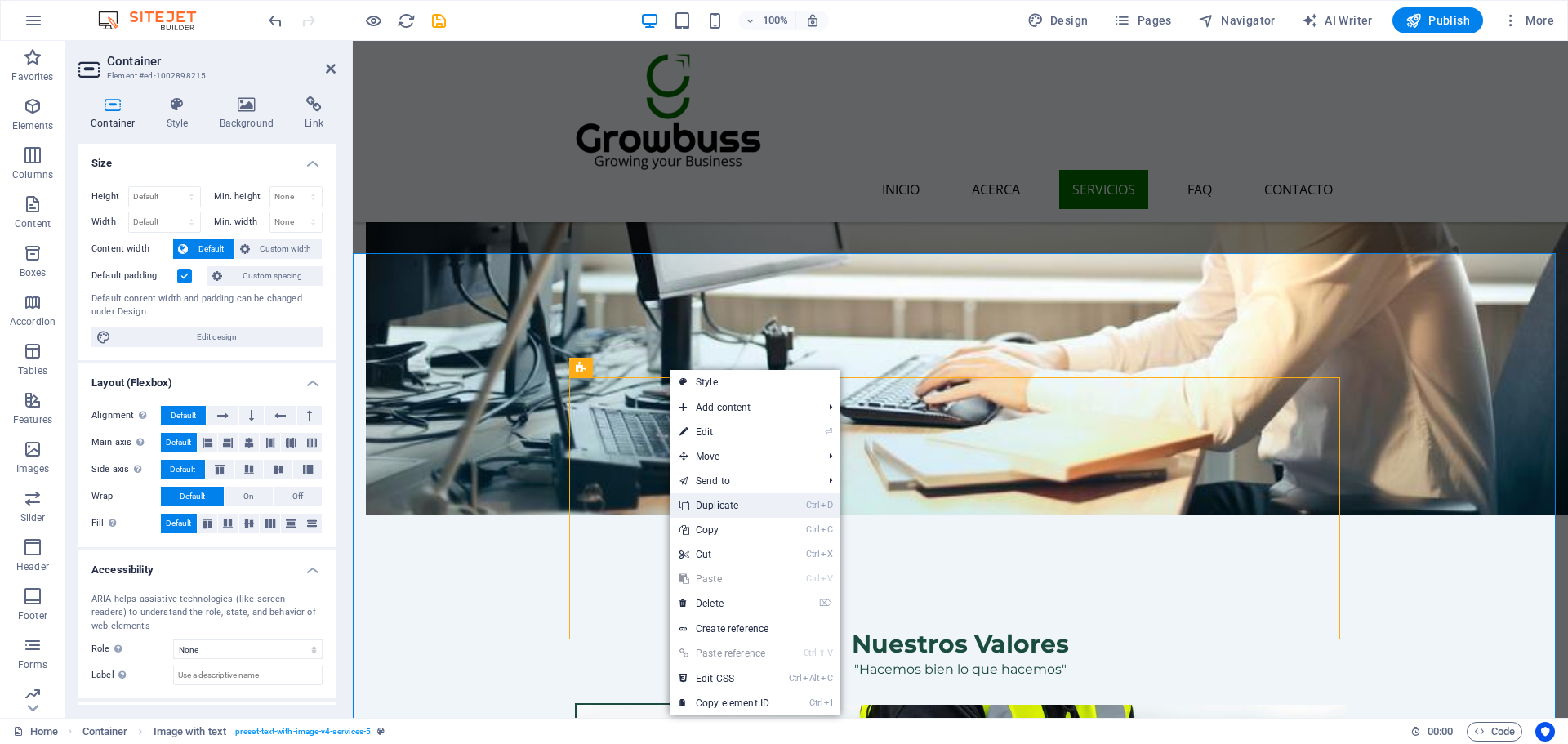
click at [766, 511] on link "Ctrl D Duplicate" at bounding box center [724, 505] width 109 height 24
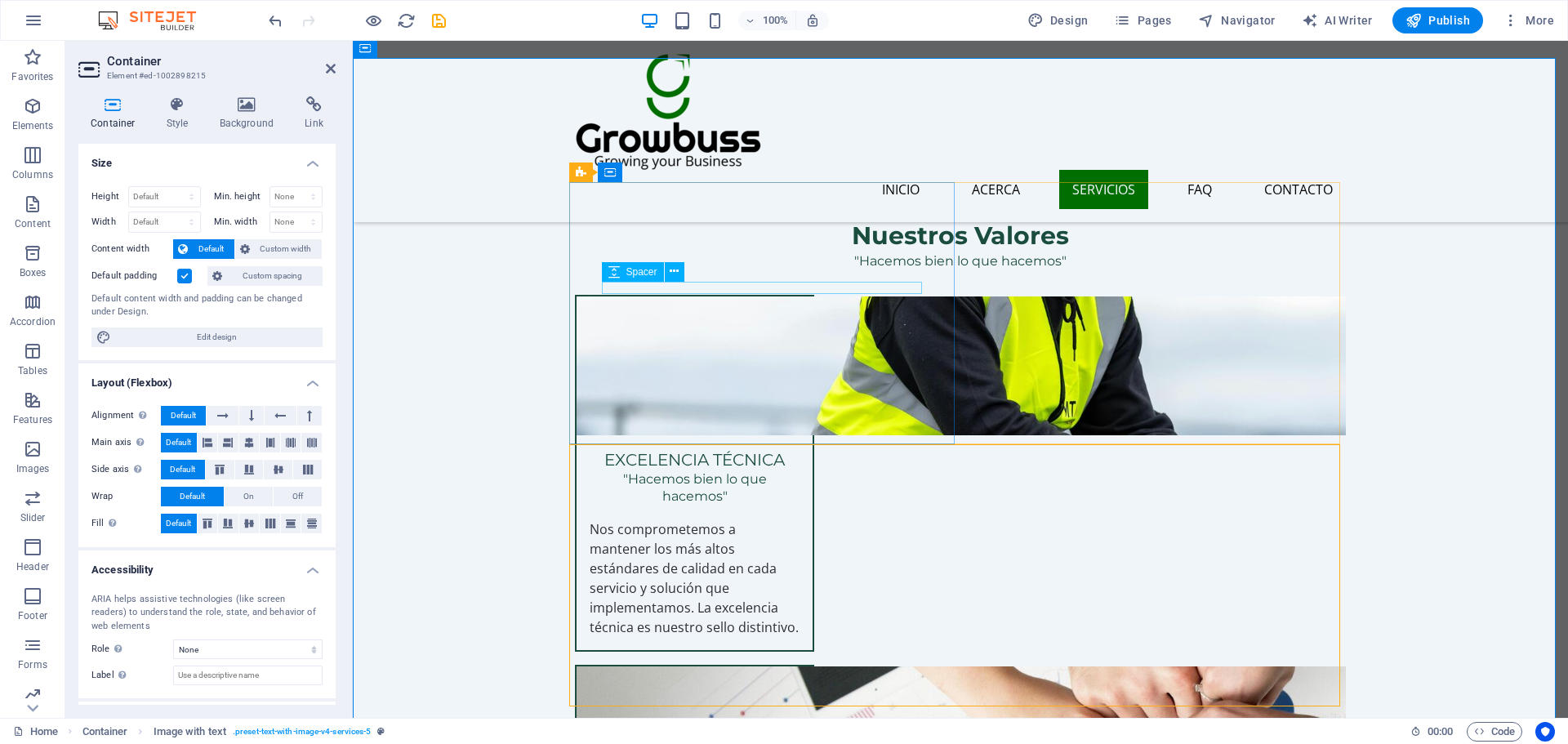
scroll to position [1633, 0]
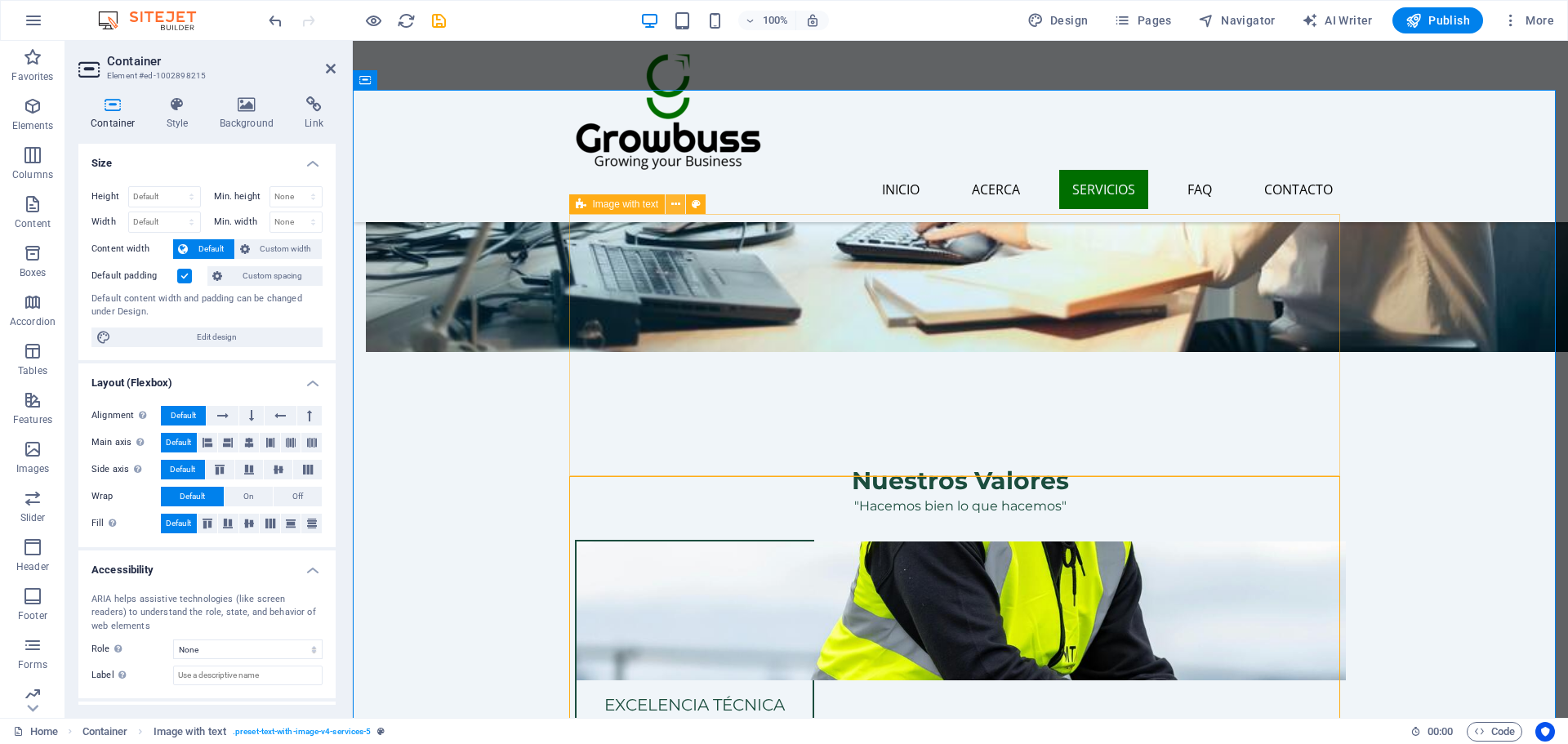
click at [670, 204] on button at bounding box center [675, 205] width 20 height 20
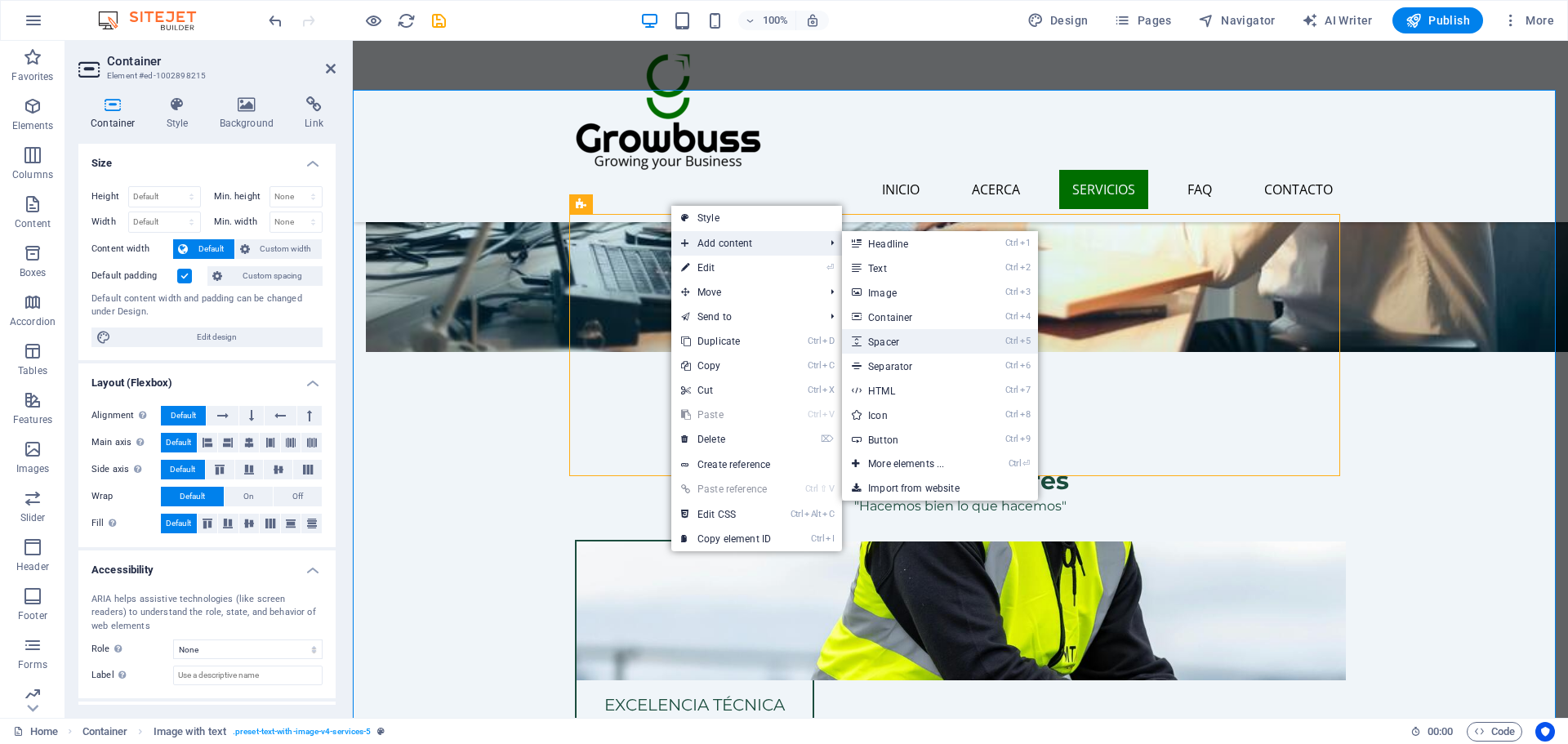
drag, startPoint x: 880, startPoint y: 334, endPoint x: 507, endPoint y: 317, distance: 373.4
click at [880, 334] on link "Ctrl 5 Spacer" at bounding box center [909, 341] width 134 height 24
select select "px"
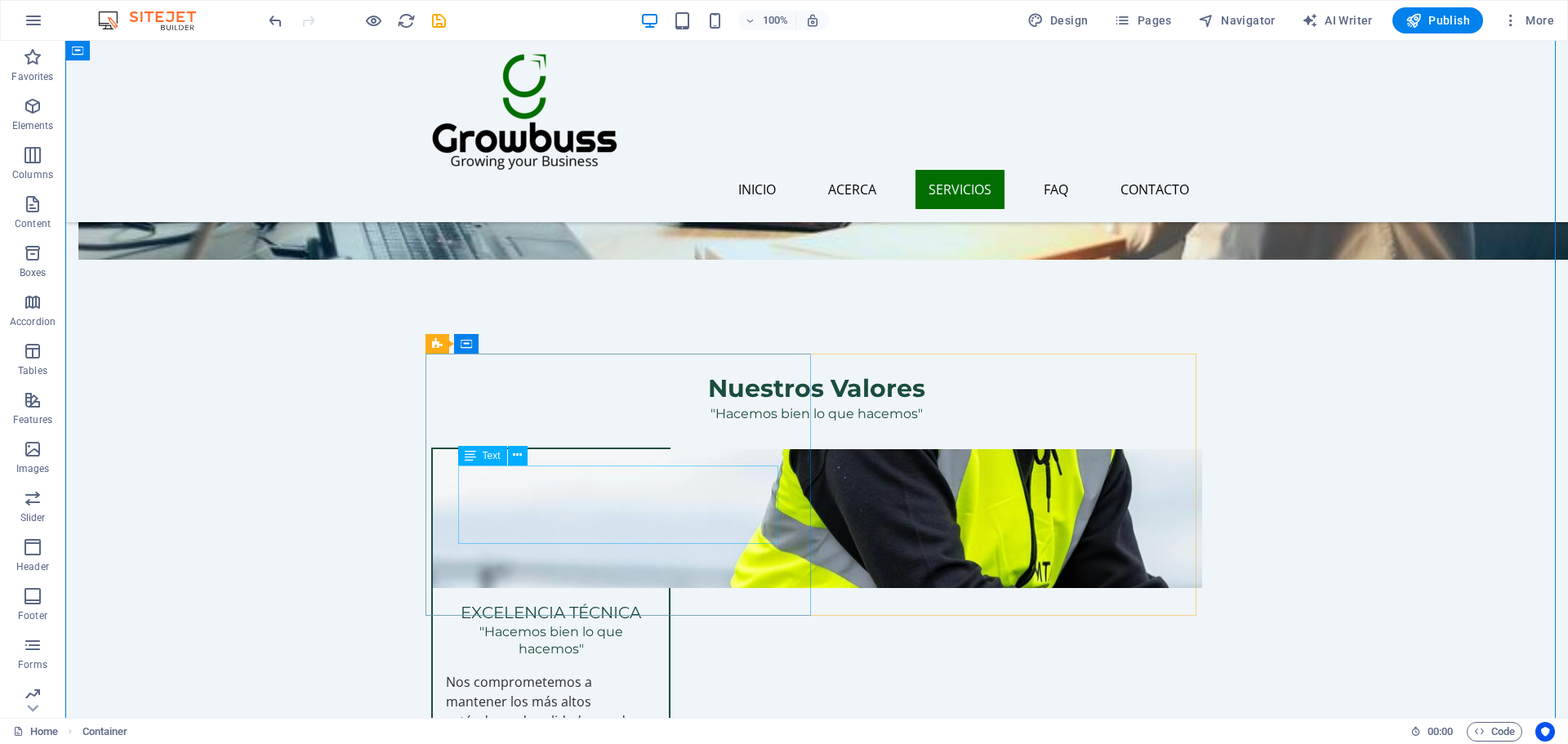
scroll to position [1797, 0]
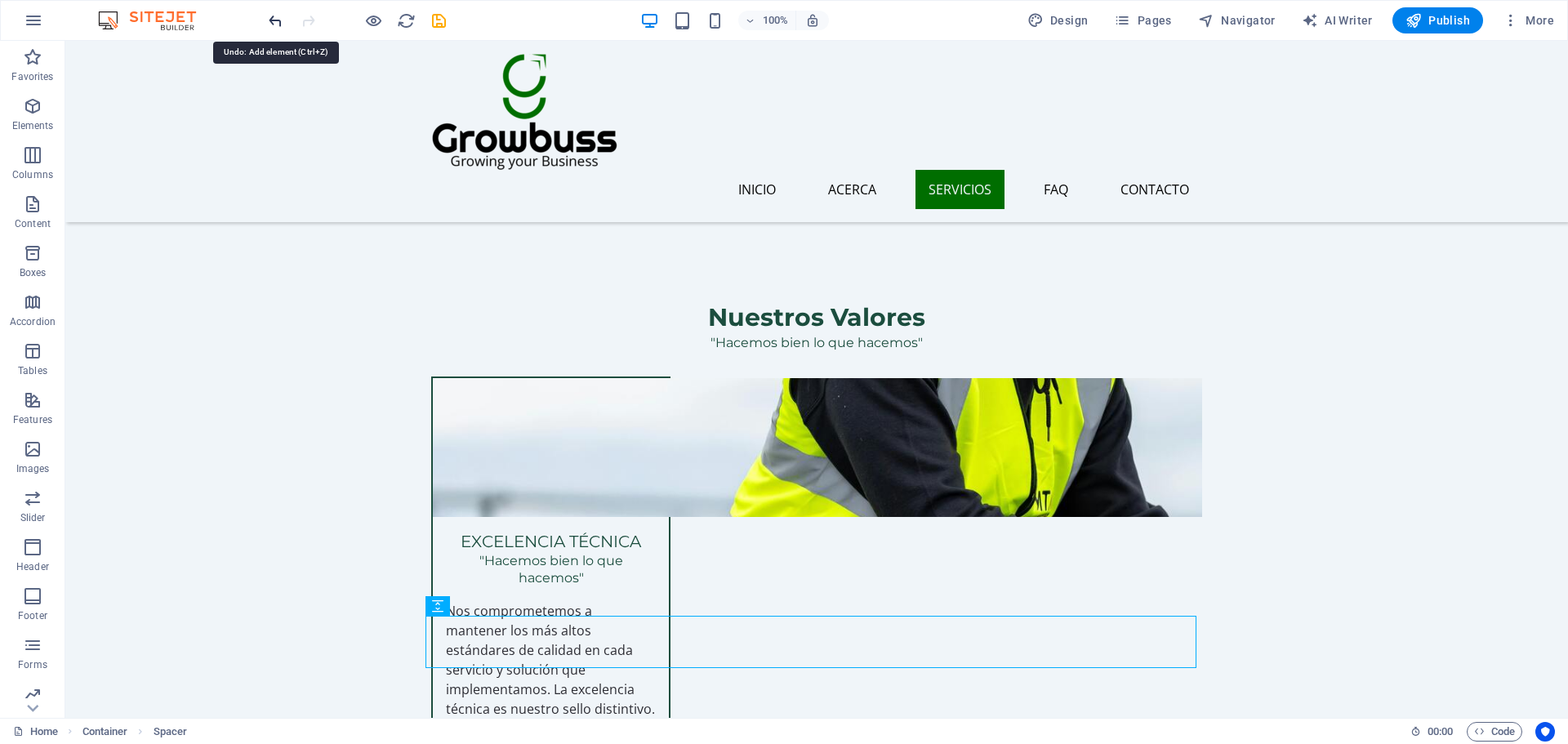
drag, startPoint x: 271, startPoint y: 23, endPoint x: 244, endPoint y: 60, distance: 45.8
click at [271, 23] on icon "undo" at bounding box center [275, 21] width 19 height 19
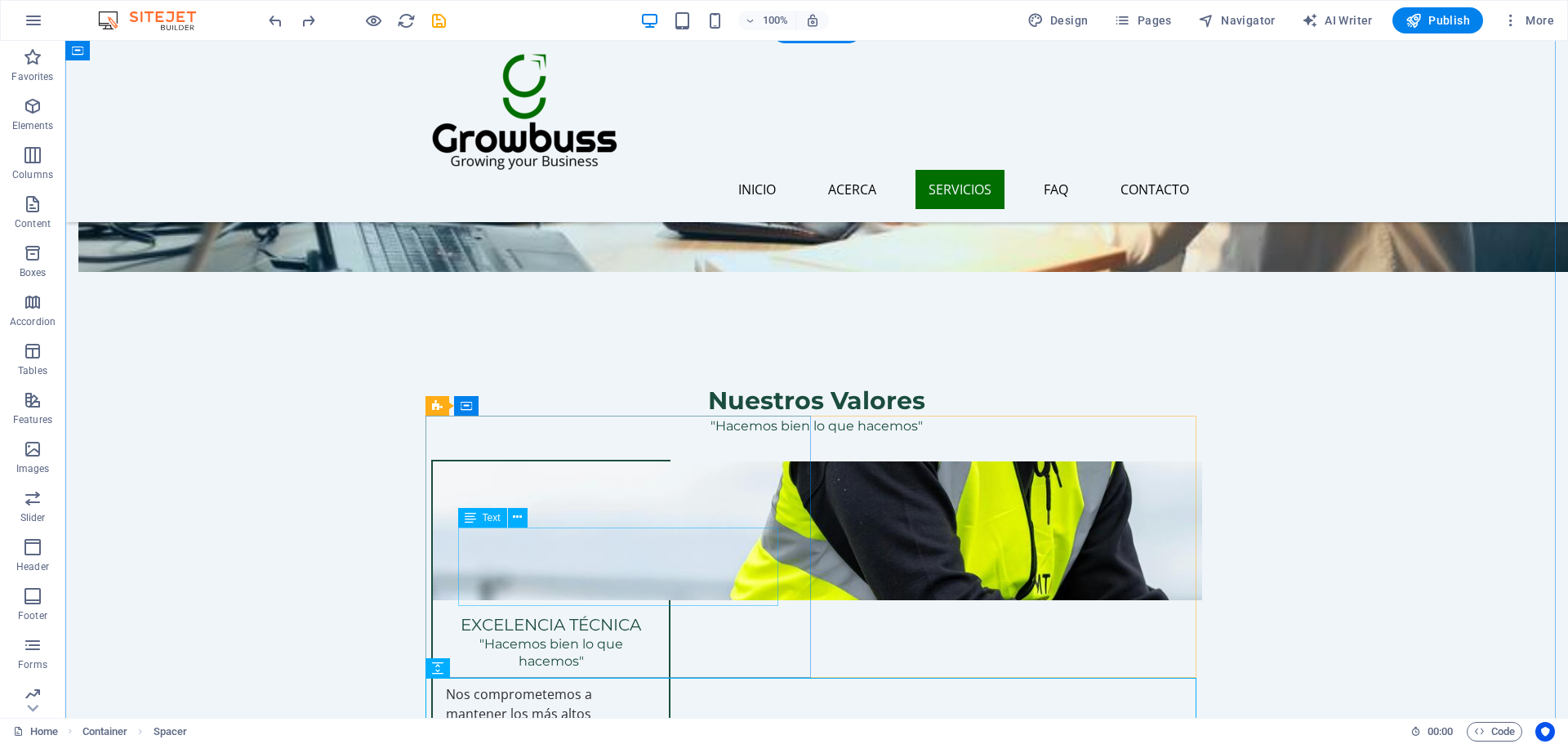
scroll to position [1633, 0]
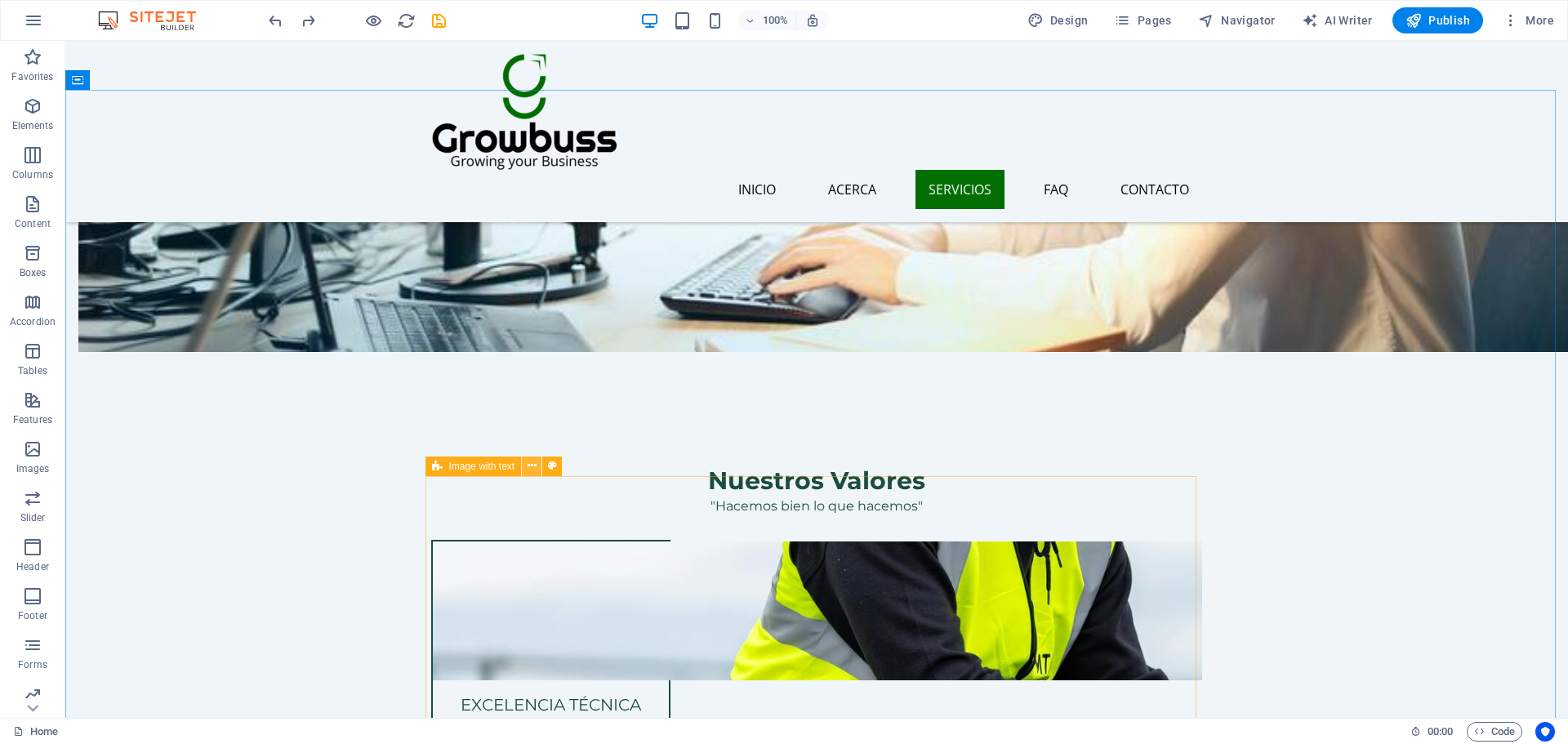
click at [527, 459] on icon at bounding box center [532, 465] width 9 height 17
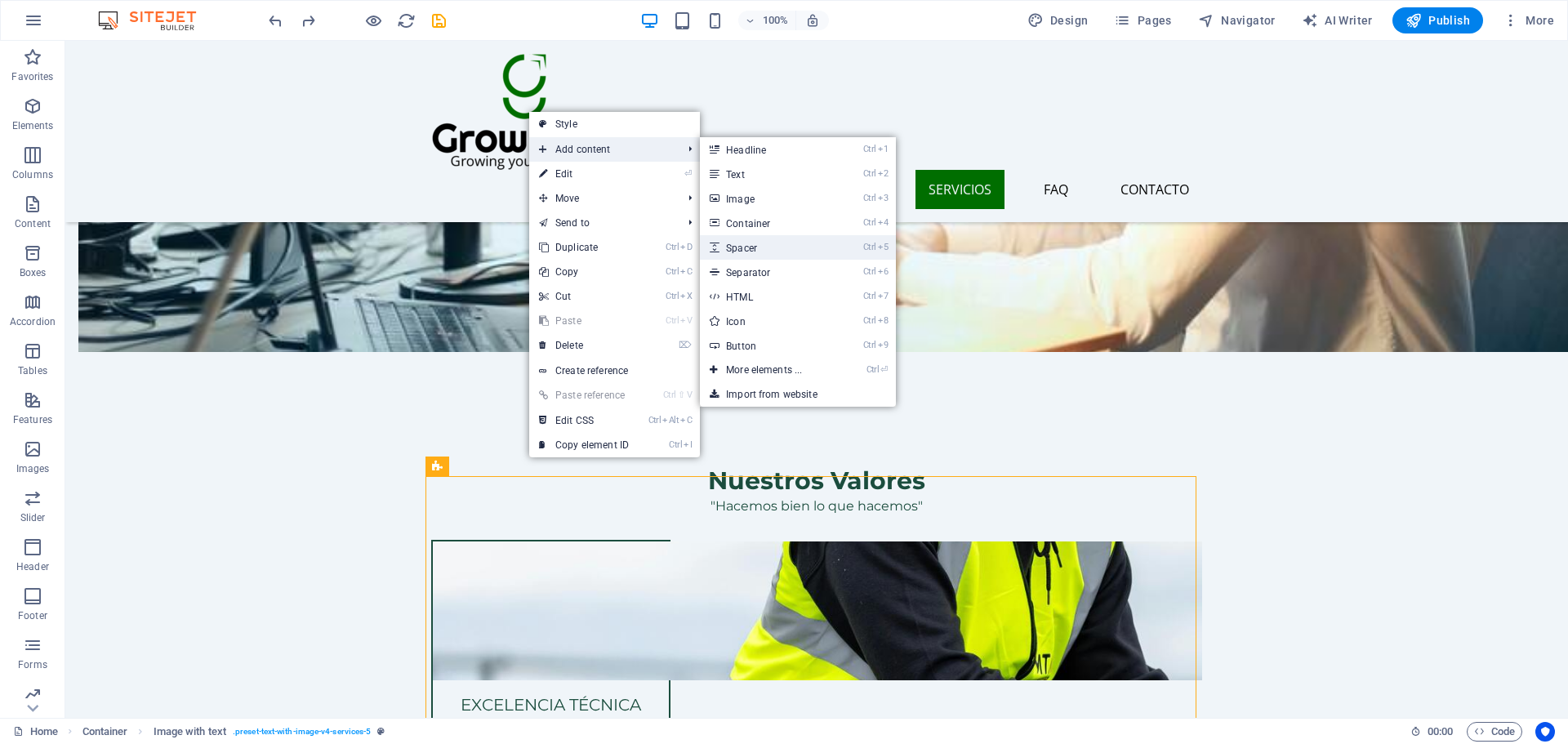
click at [764, 243] on link "Ctrl 5 Spacer" at bounding box center [766, 247] width 134 height 24
select select "px"
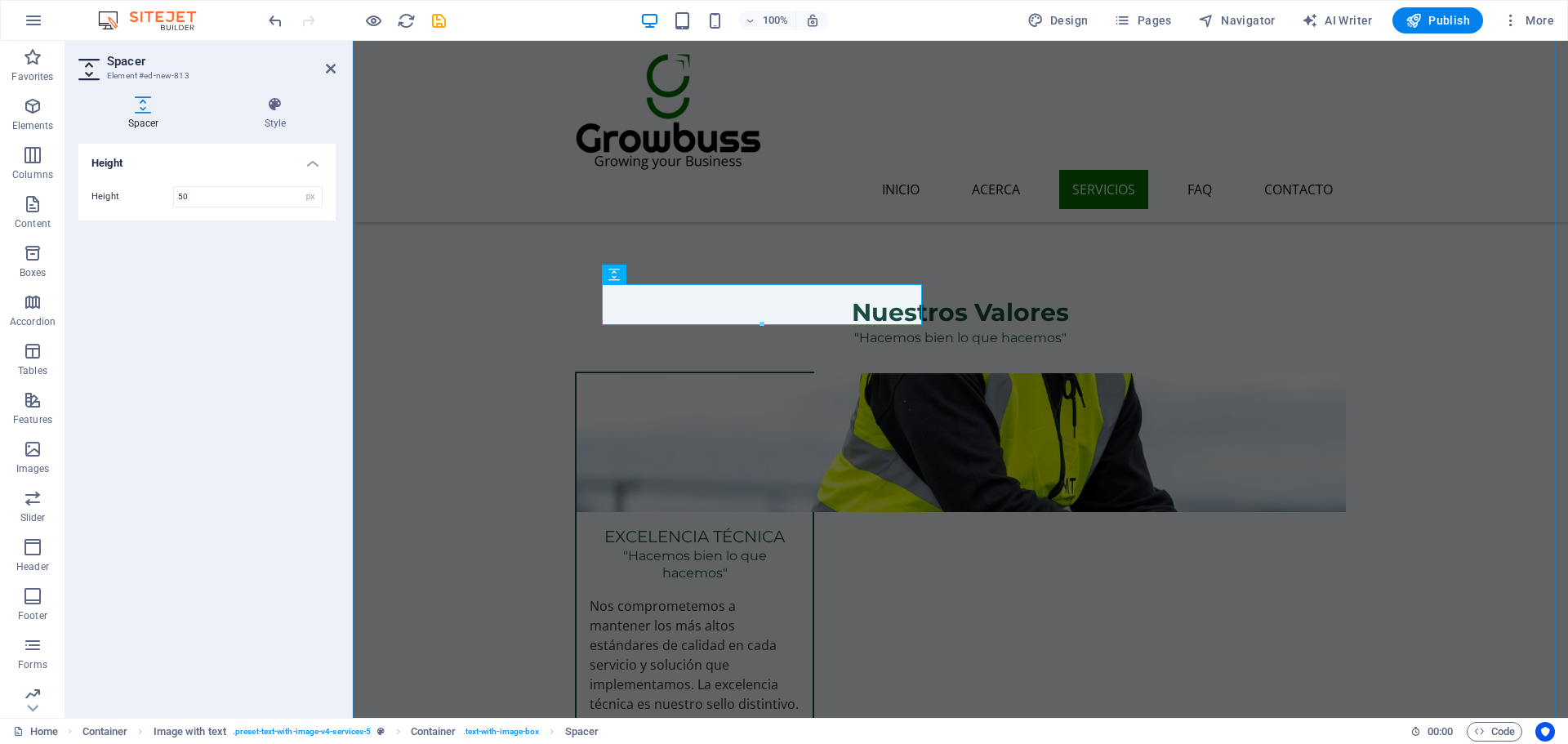
scroll to position [1878, 0]
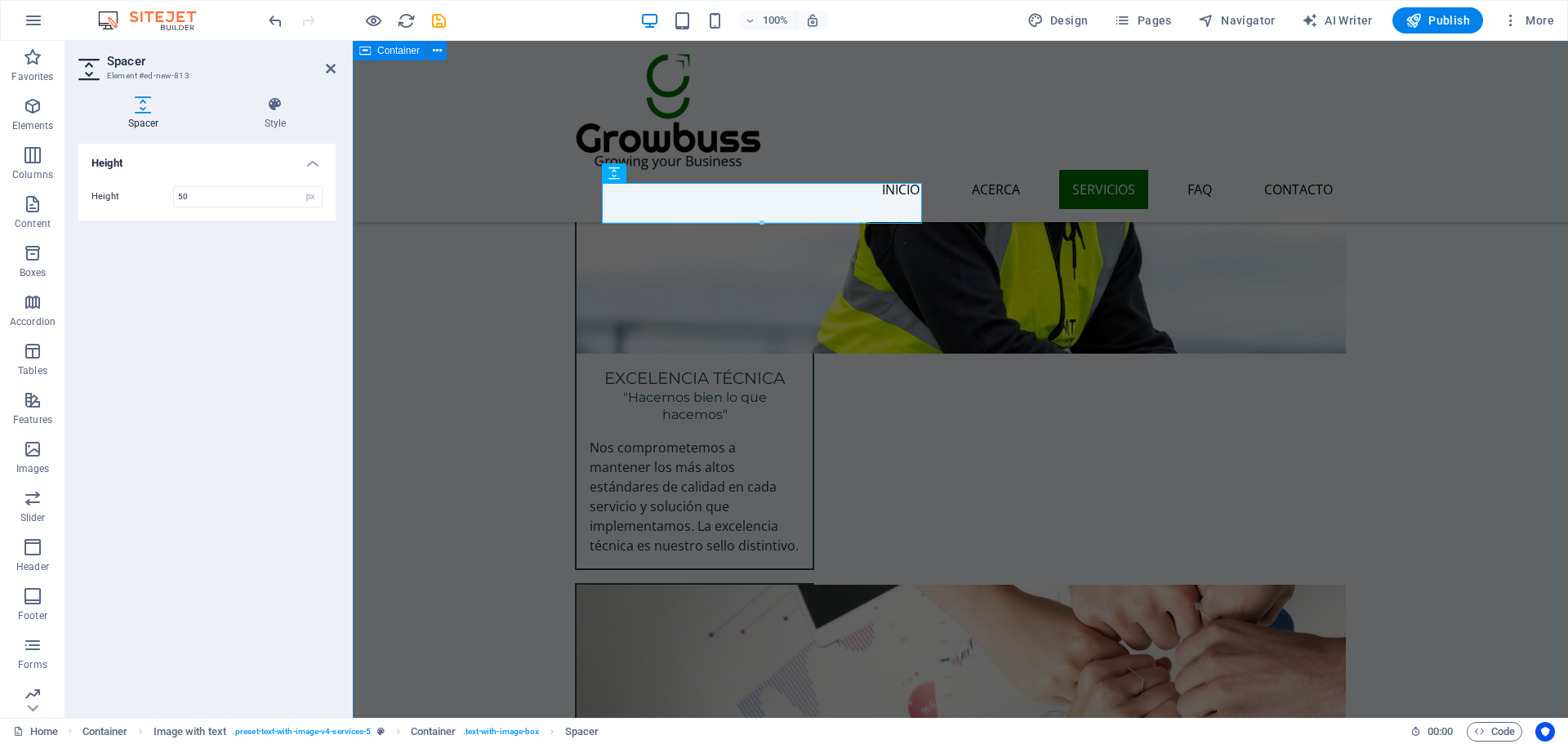
drag, startPoint x: 1379, startPoint y: 514, endPoint x: 1664, endPoint y: 514, distance: 285.0
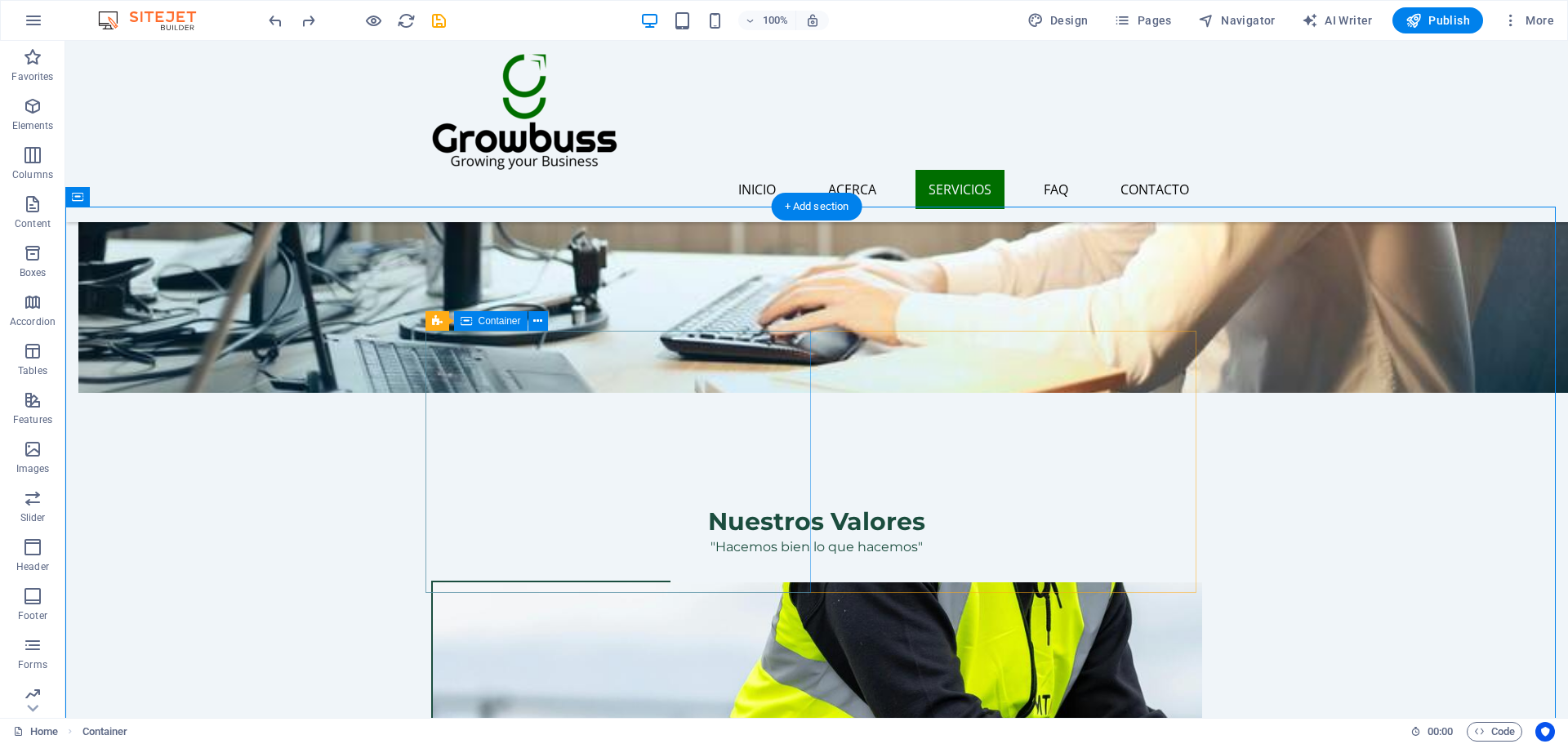
scroll to position [1633, 0]
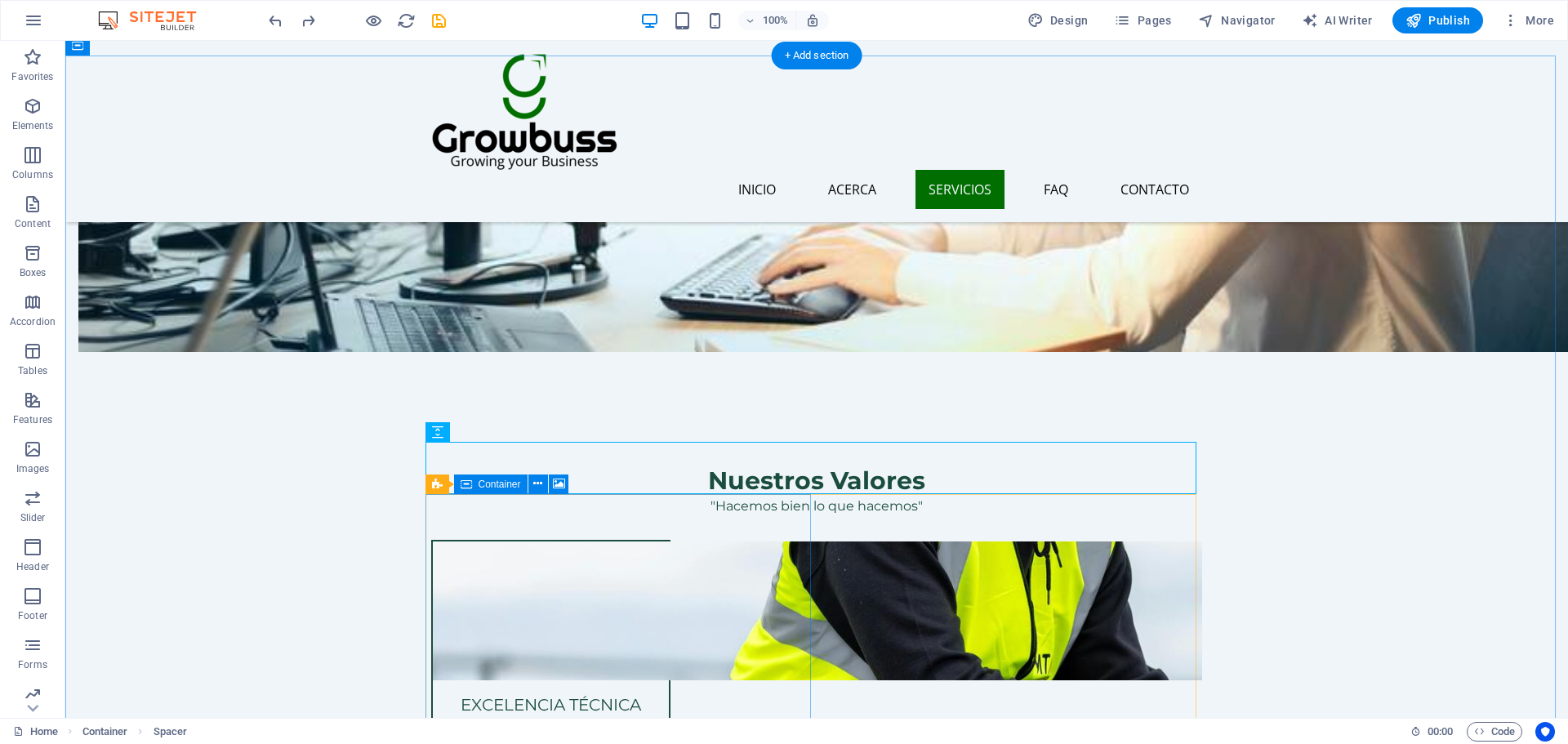
scroll to position [1878, 0]
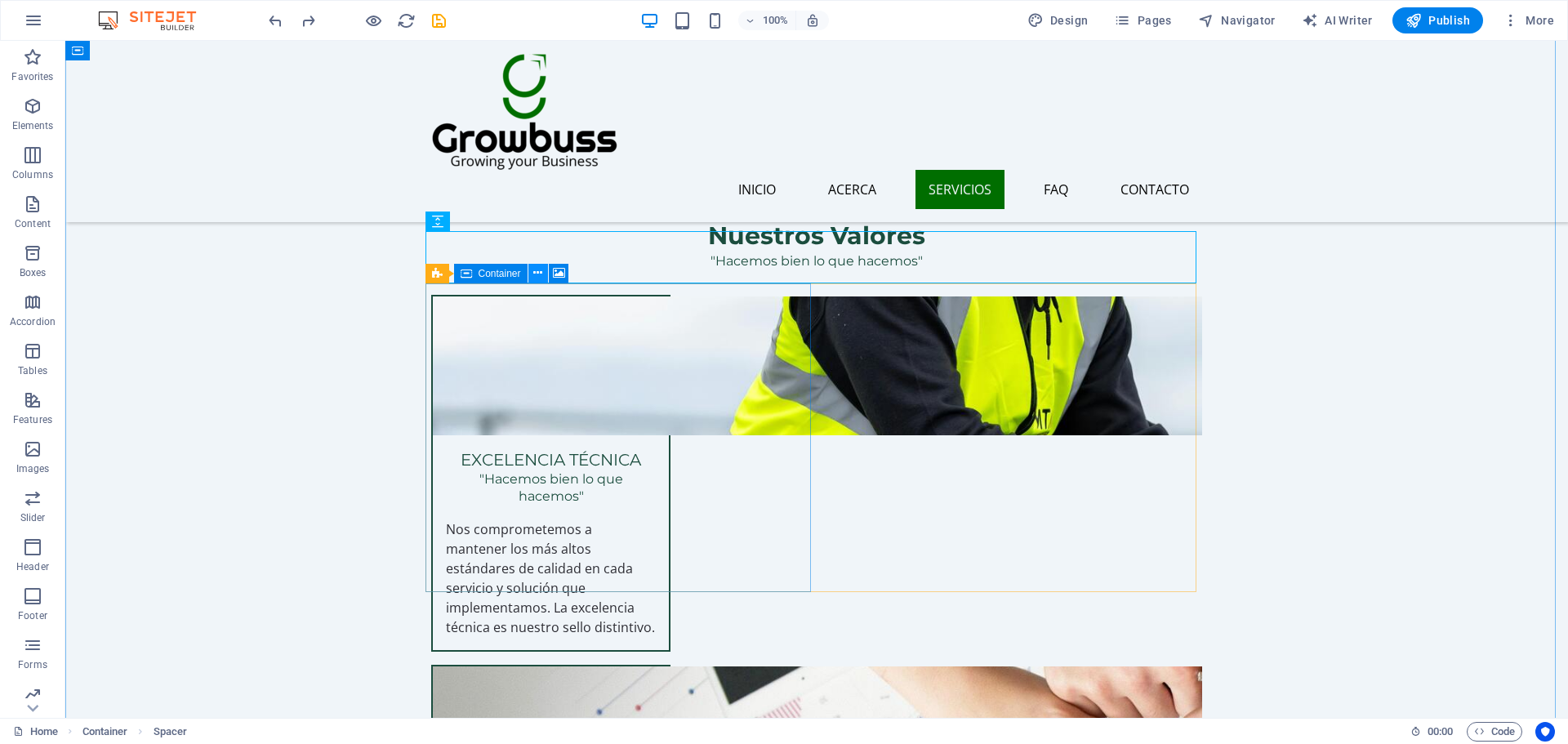
click at [544, 272] on button at bounding box center [538, 274] width 20 height 20
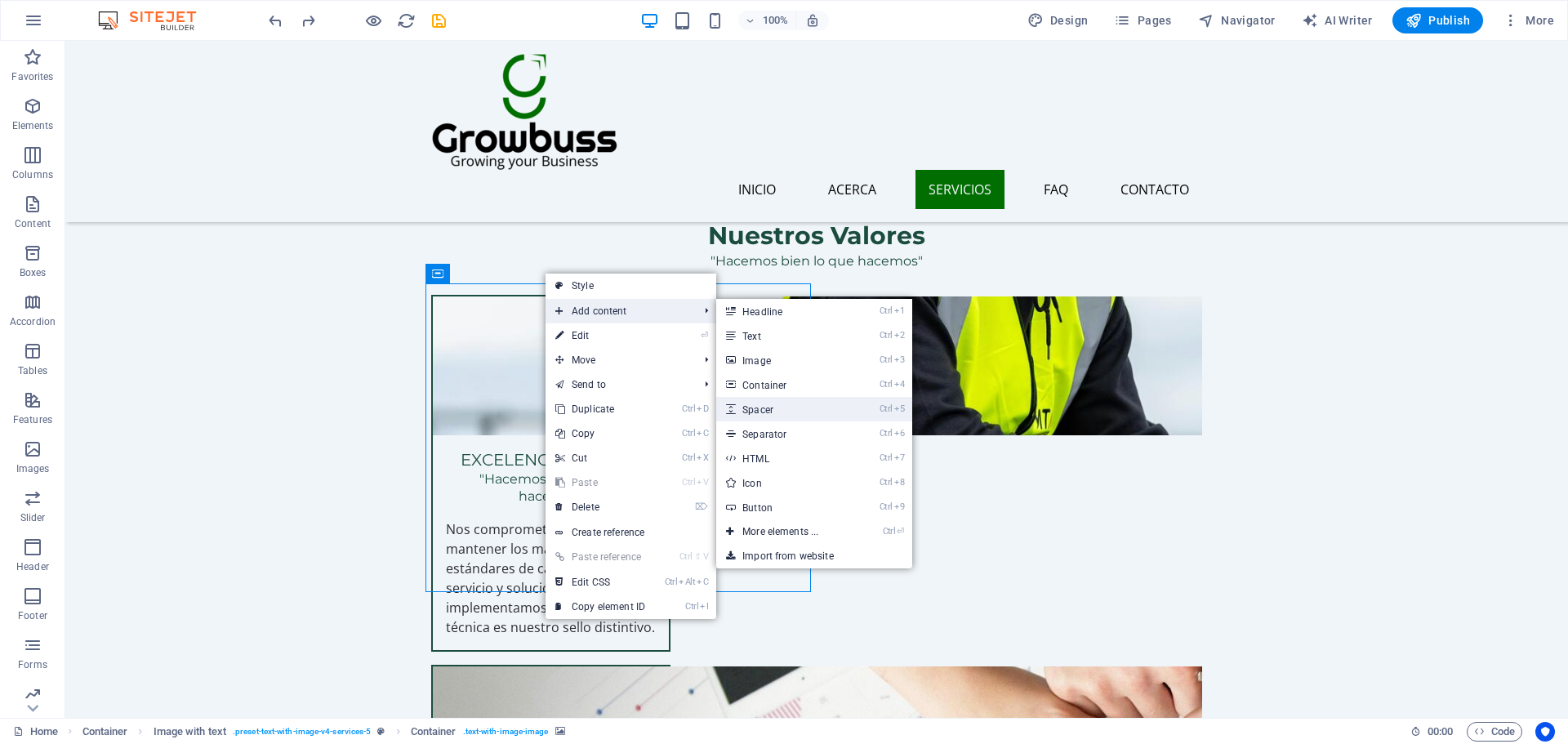
click at [776, 401] on link "Ctrl 5 Spacer" at bounding box center [783, 409] width 134 height 24
select select "px"
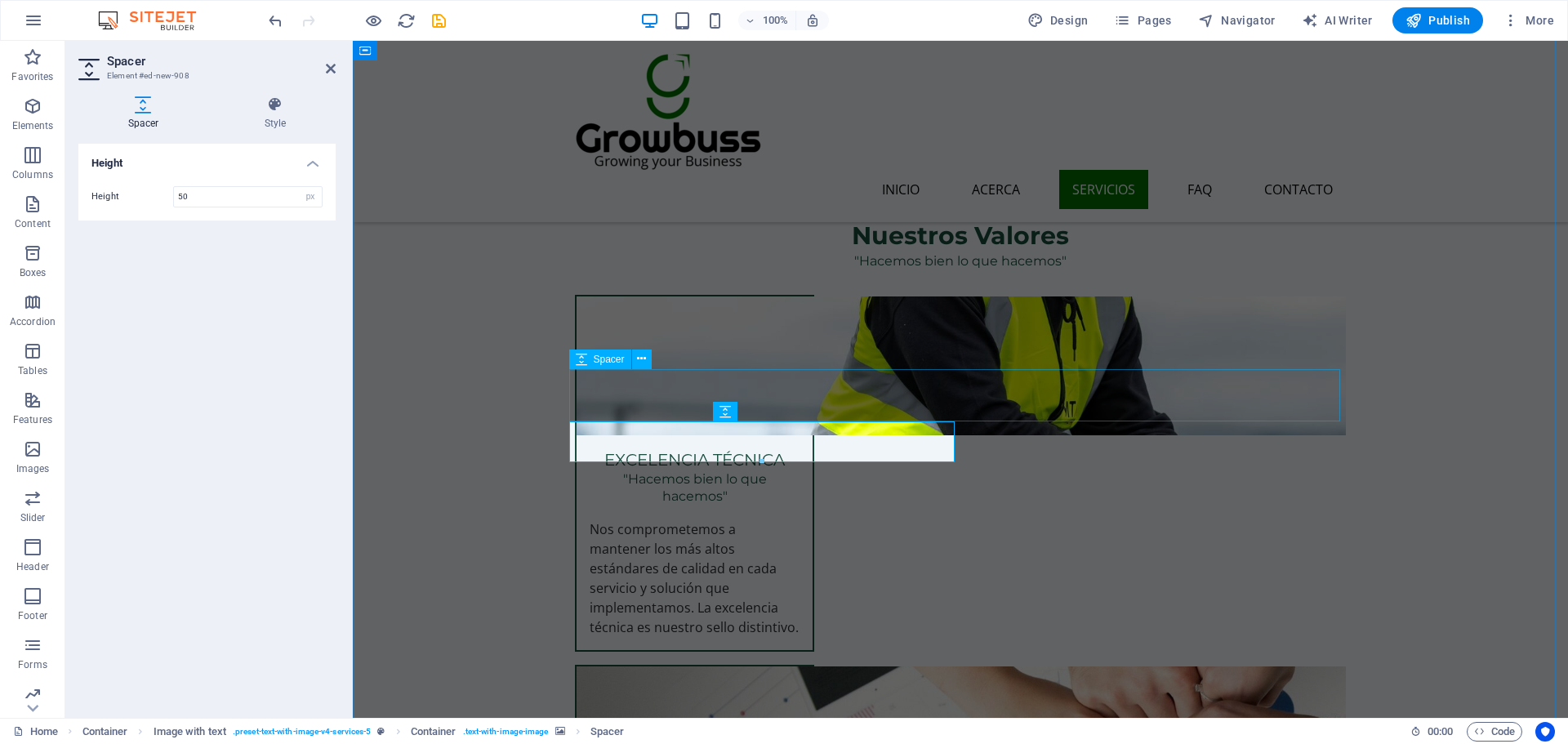
scroll to position [1552, 0]
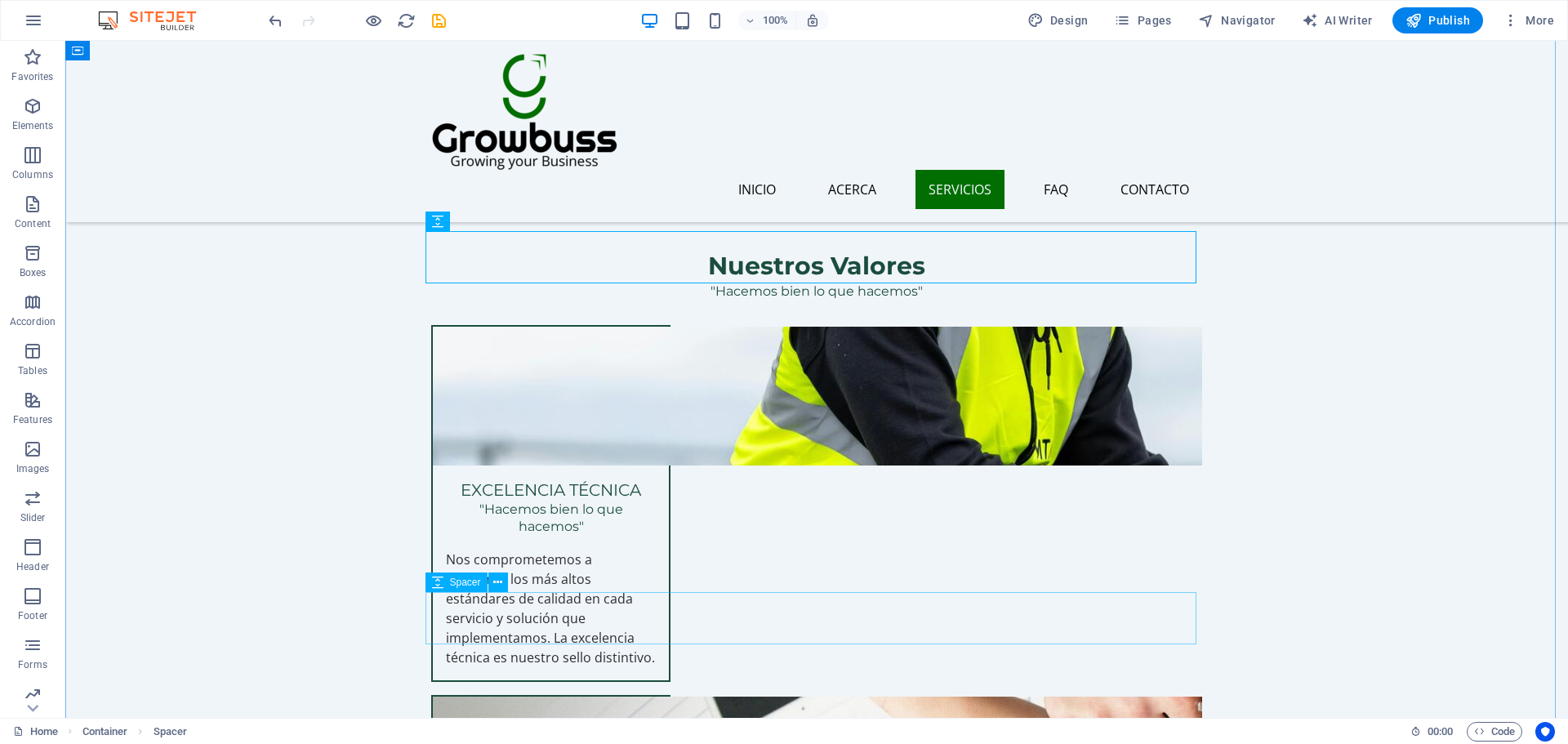
scroll to position [1878, 0]
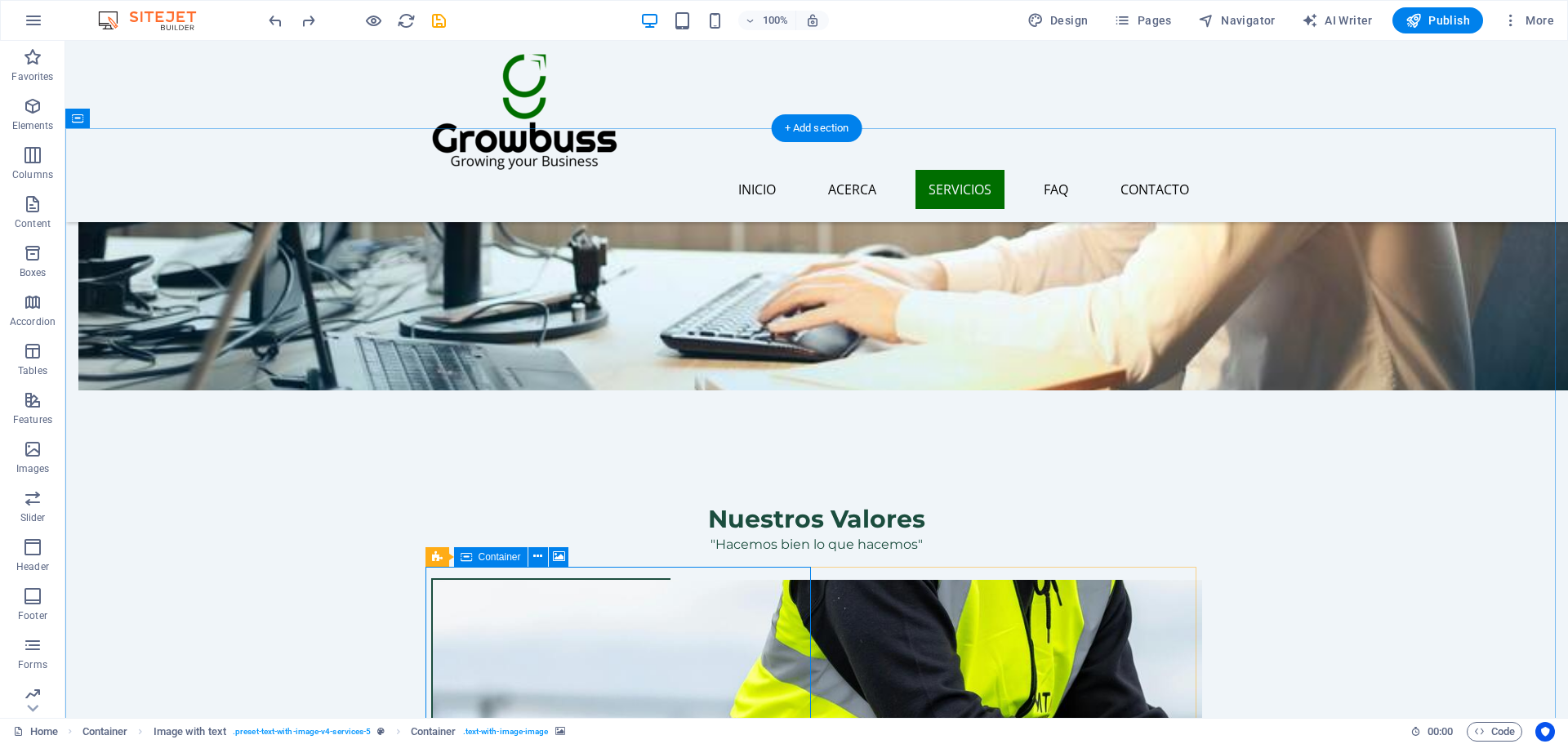
scroll to position [1633, 0]
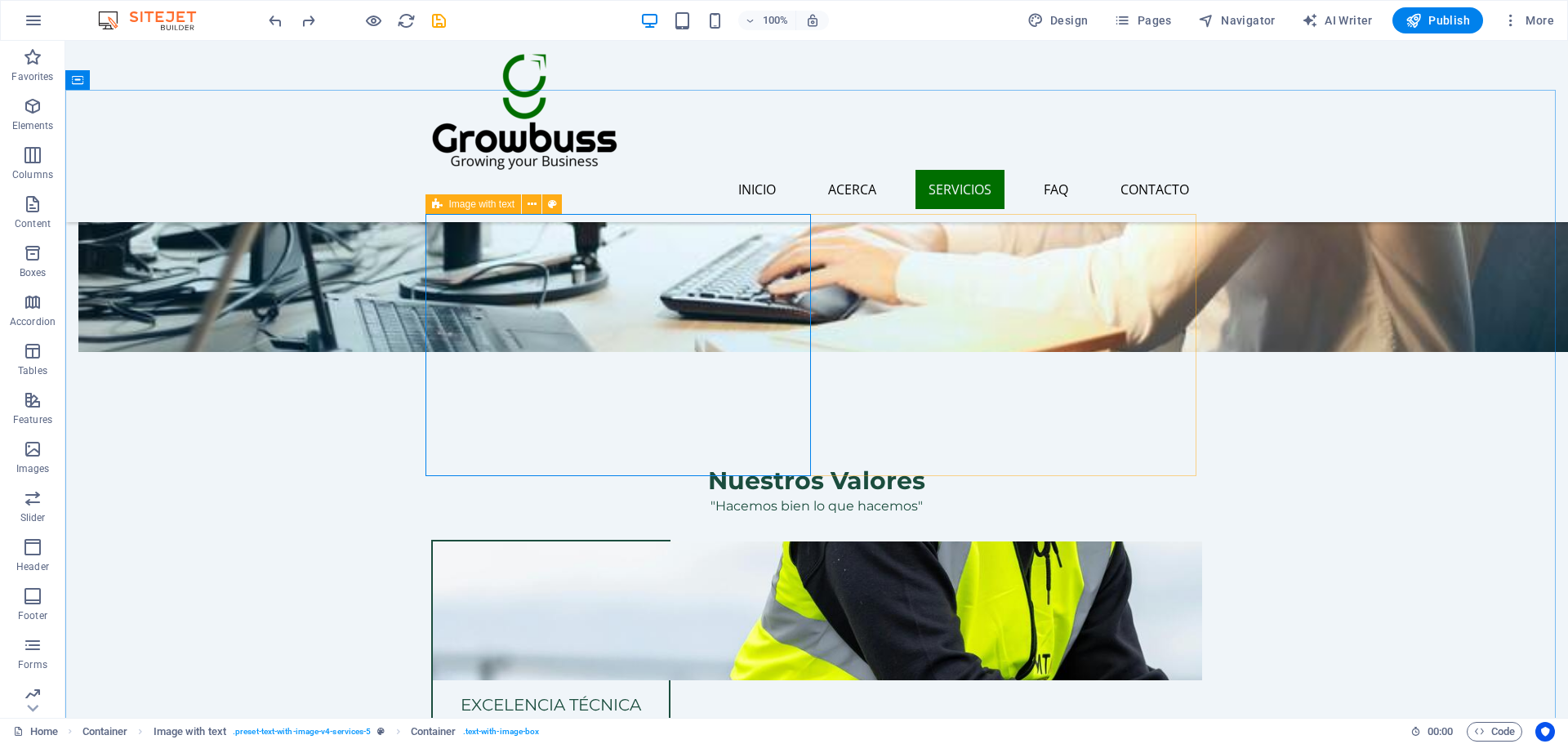
click at [443, 204] on div "Image with text" at bounding box center [473, 205] width 96 height 20
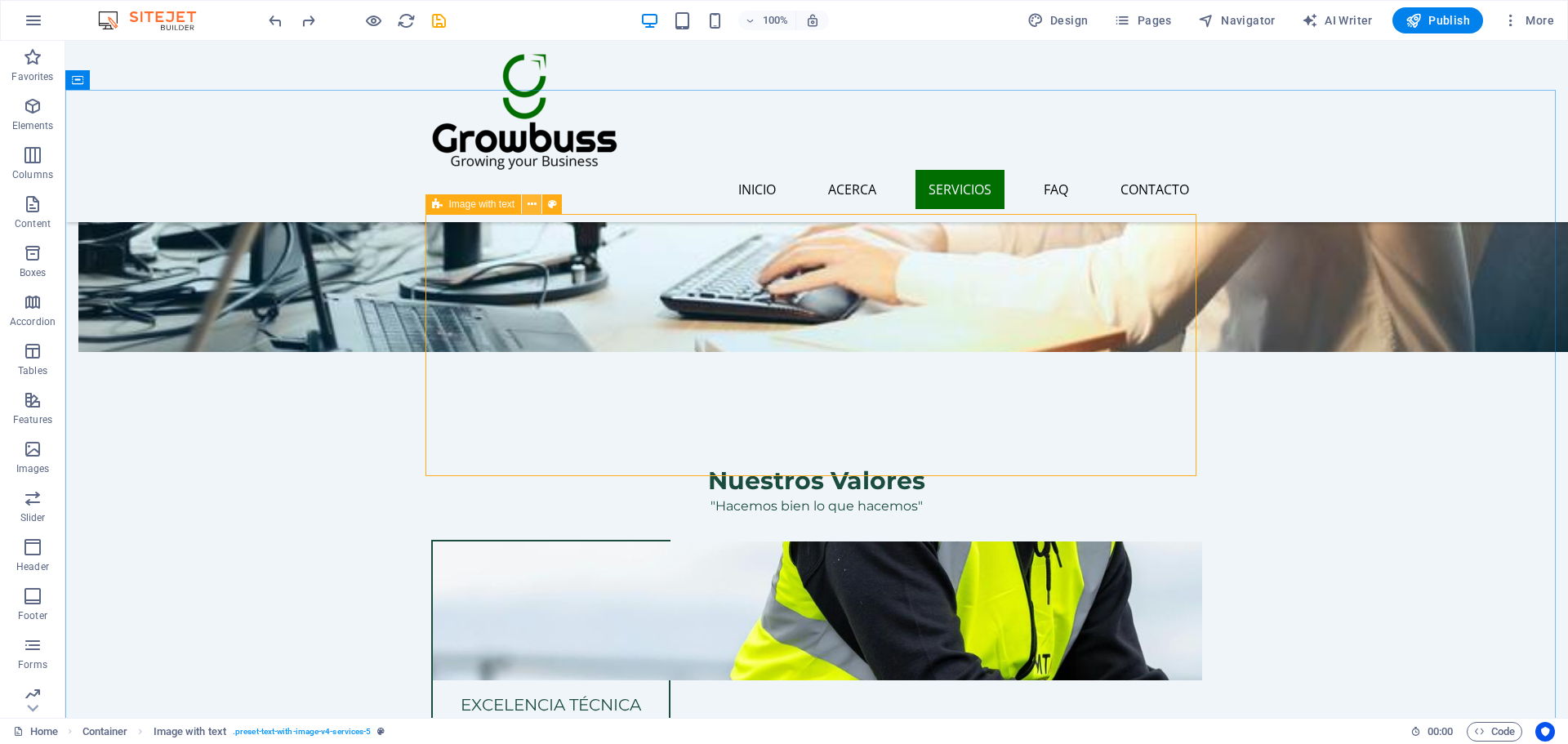
click at [531, 207] on icon at bounding box center [532, 204] width 9 height 17
